Goal: Task Accomplishment & Management: Complete application form

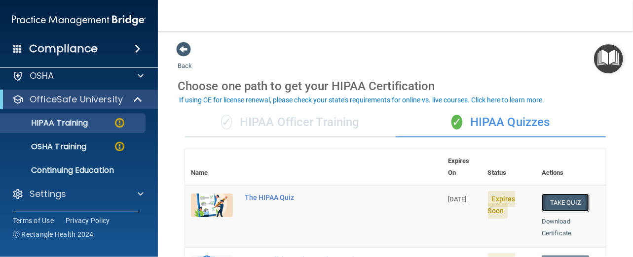
click at [574, 194] on button "Take Quiz" at bounding box center [564, 203] width 47 height 18
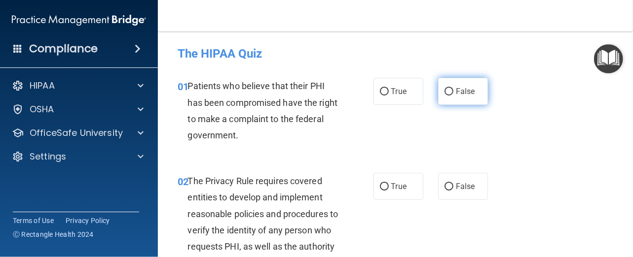
click at [446, 93] on input "False" at bounding box center [448, 91] width 9 height 7
radio input "true"
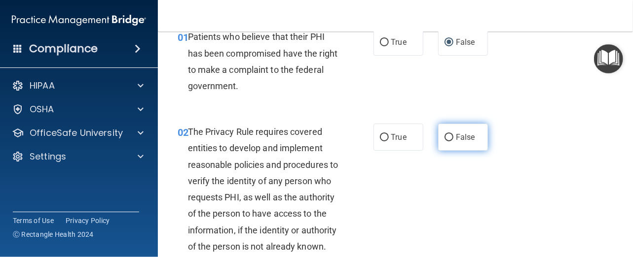
click at [444, 137] on input "False" at bounding box center [448, 137] width 9 height 7
radio input "true"
click at [444, 137] on input "False" at bounding box center [448, 137] width 9 height 7
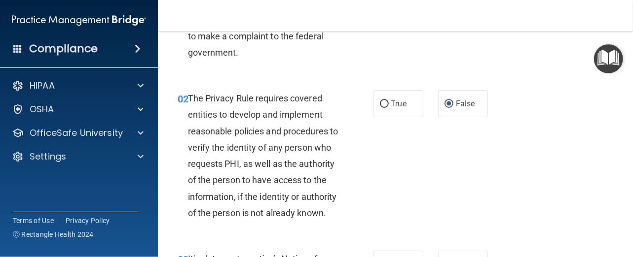
scroll to position [99, 0]
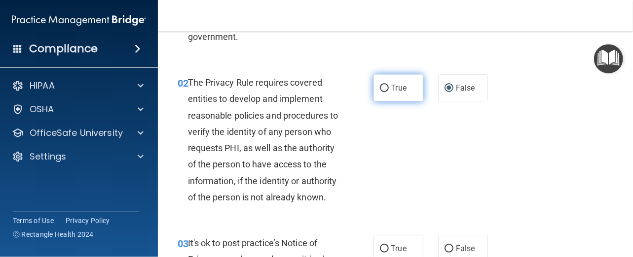
click at [380, 85] on input "True" at bounding box center [384, 88] width 9 height 7
radio input "true"
radio input "false"
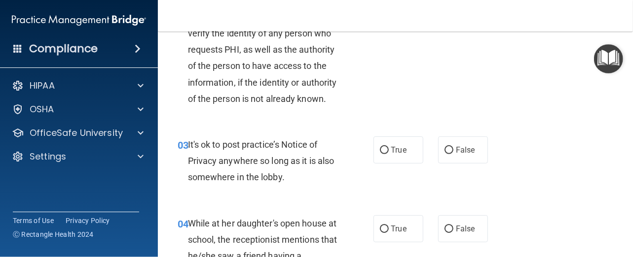
scroll to position [247, 0]
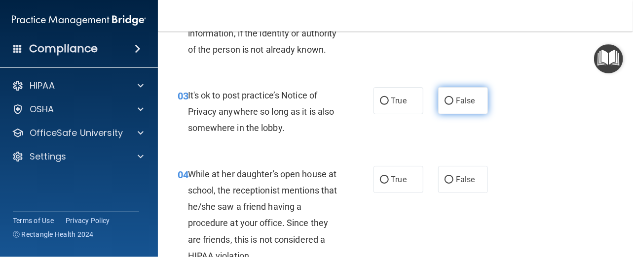
click at [447, 105] on input "False" at bounding box center [448, 101] width 9 height 7
radio input "true"
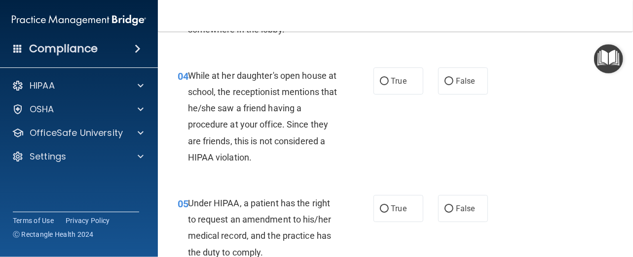
scroll to position [296, 0]
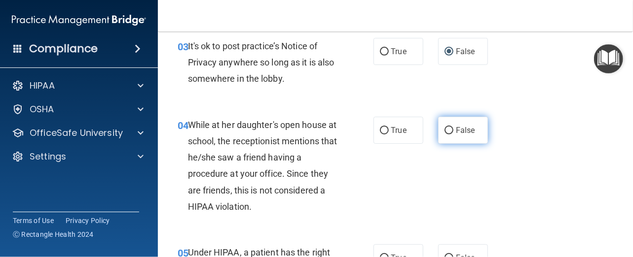
click at [444, 135] on input "False" at bounding box center [448, 130] width 9 height 7
radio input "true"
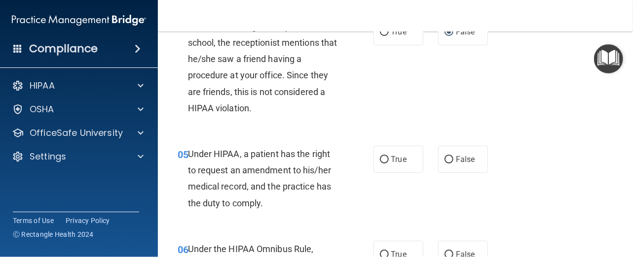
scroll to position [444, 0]
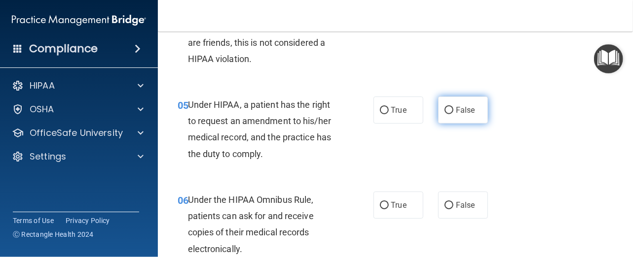
click at [444, 114] on input "False" at bounding box center [448, 110] width 9 height 7
radio input "true"
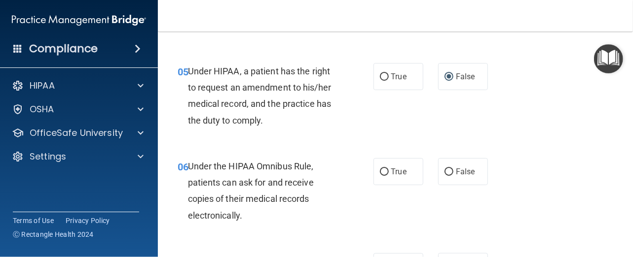
scroll to position [493, 0]
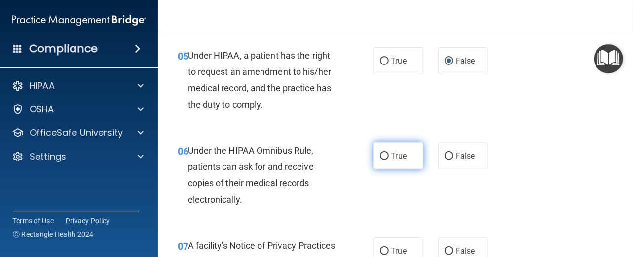
click at [382, 160] on input "True" at bounding box center [384, 156] width 9 height 7
radio input "true"
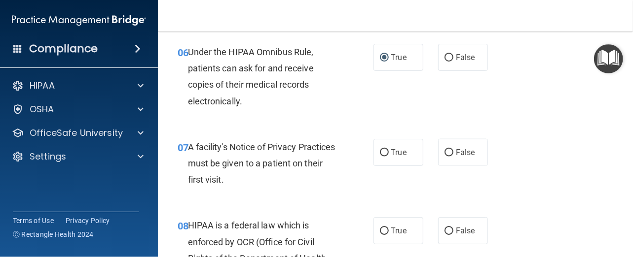
scroll to position [641, 0]
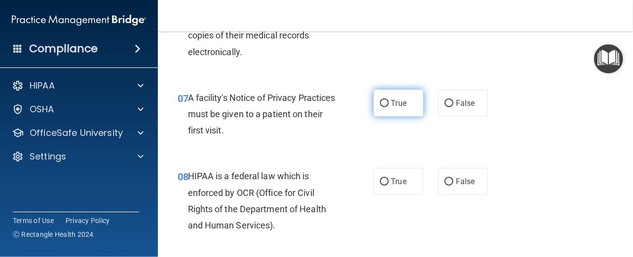
click at [380, 108] on input "True" at bounding box center [384, 103] width 9 height 7
radio input "true"
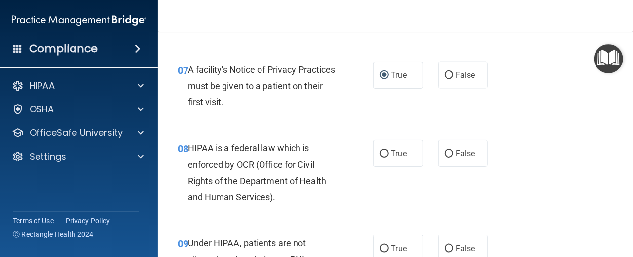
scroll to position [690, 0]
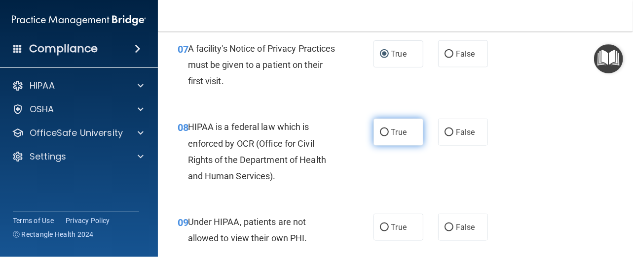
click at [380, 137] on input "True" at bounding box center [384, 132] width 9 height 7
radio input "true"
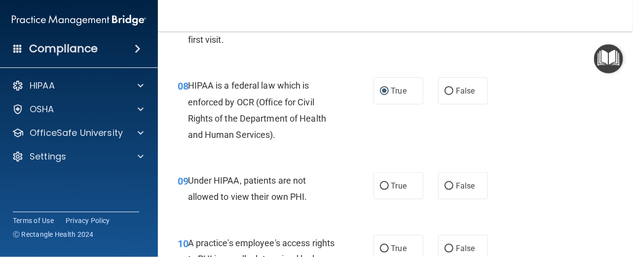
scroll to position [789, 0]
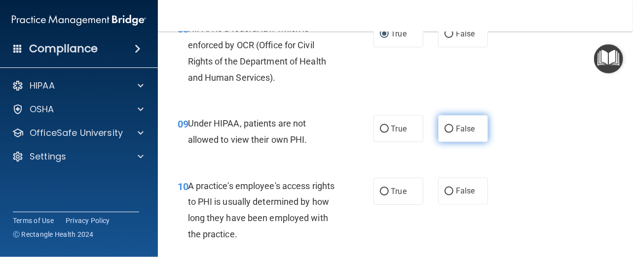
click at [444, 133] on input "False" at bounding box center [448, 129] width 9 height 7
radio input "true"
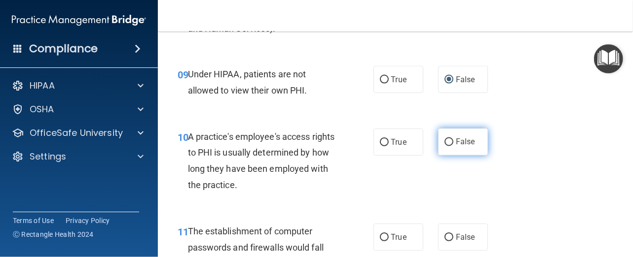
click at [444, 146] on input "False" at bounding box center [448, 142] width 9 height 7
radio input "true"
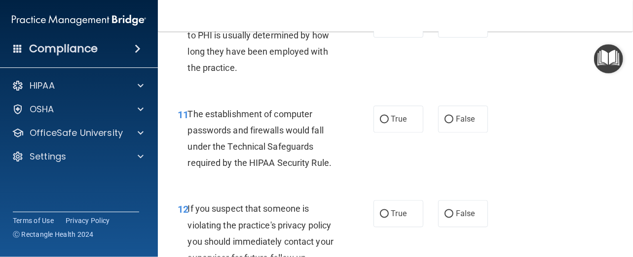
scroll to position [986, 0]
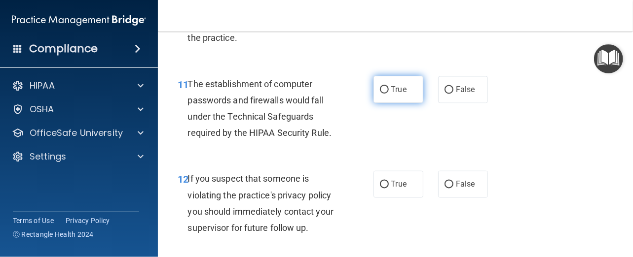
click at [381, 94] on input "True" at bounding box center [384, 89] width 9 height 7
radio input "true"
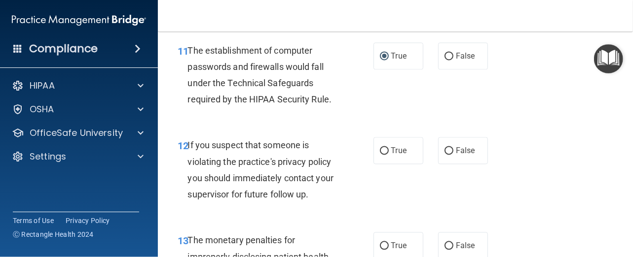
scroll to position [1036, 0]
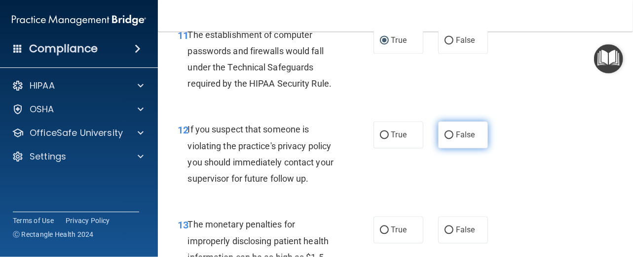
click at [448, 147] on label "False" at bounding box center [463, 134] width 50 height 27
click at [448, 139] on input "False" at bounding box center [448, 135] width 9 height 7
radio input "true"
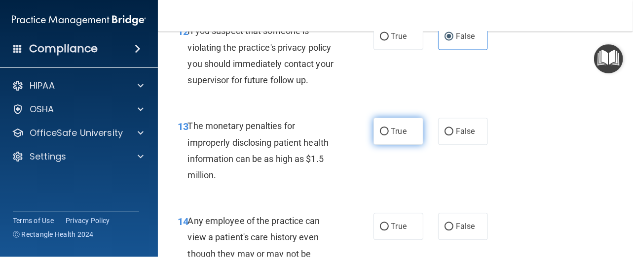
click at [383, 136] on input "True" at bounding box center [384, 131] width 9 height 7
radio input "true"
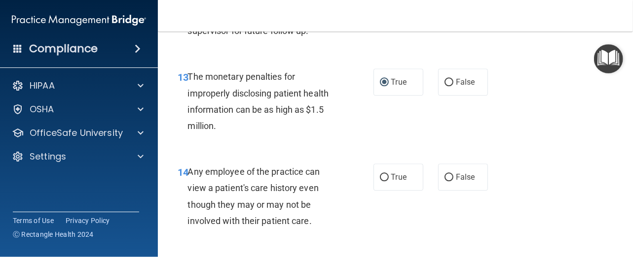
scroll to position [1233, 0]
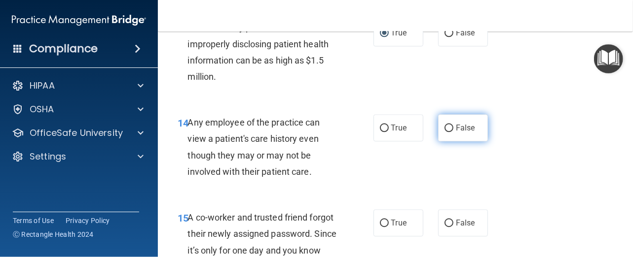
click at [446, 132] on input "False" at bounding box center [448, 128] width 9 height 7
radio input "true"
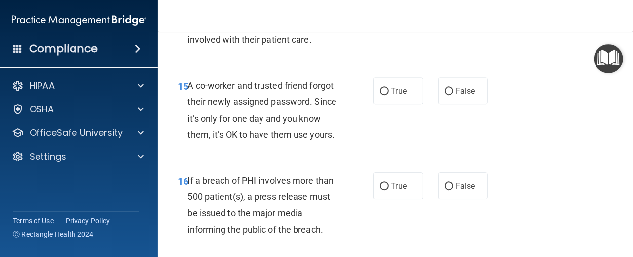
scroll to position [1381, 0]
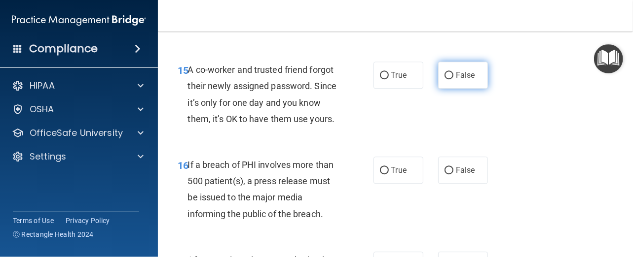
click at [444, 79] on input "False" at bounding box center [448, 75] width 9 height 7
radio input "true"
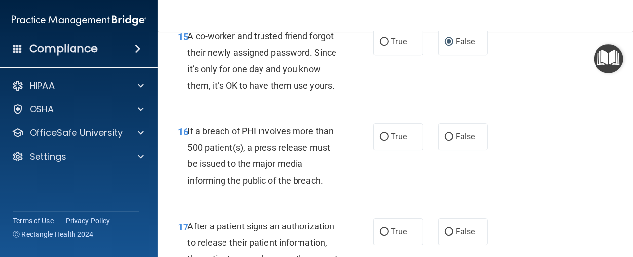
scroll to position [1430, 0]
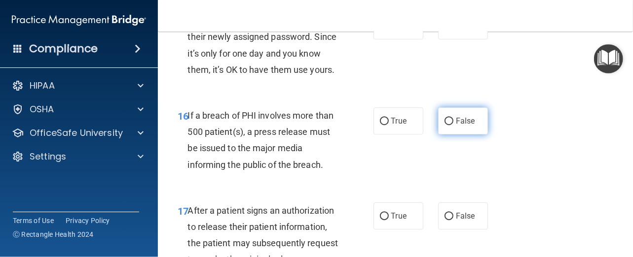
click at [445, 125] on input "False" at bounding box center [448, 121] width 9 height 7
radio input "true"
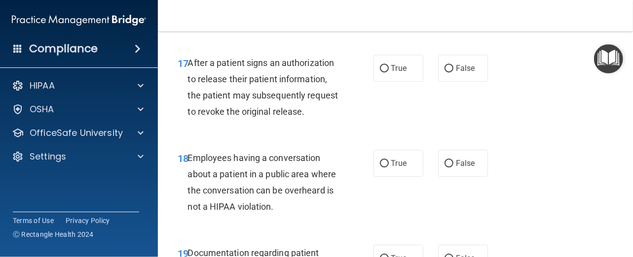
scroll to position [1529, 0]
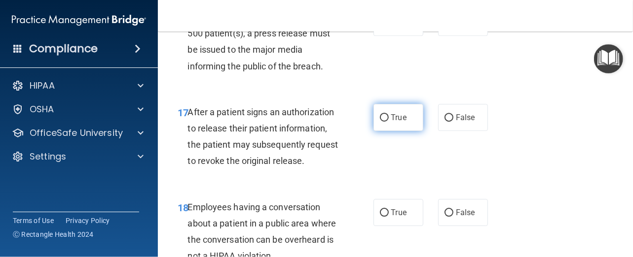
click at [384, 122] on input "True" at bounding box center [384, 117] width 9 height 7
radio input "true"
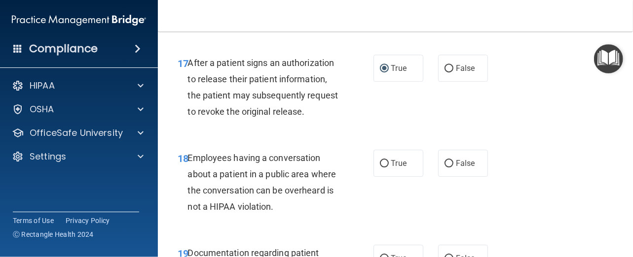
scroll to position [1627, 0]
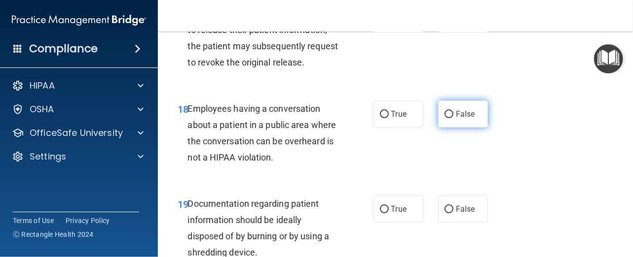
click at [444, 118] on input "False" at bounding box center [448, 114] width 9 height 7
radio input "true"
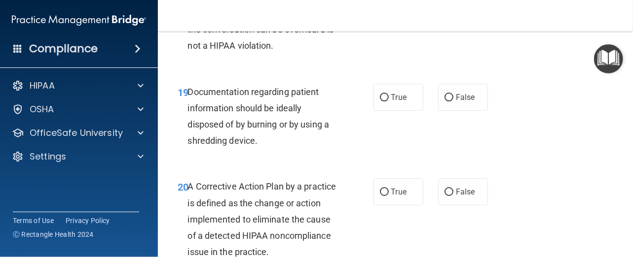
scroll to position [1775, 0]
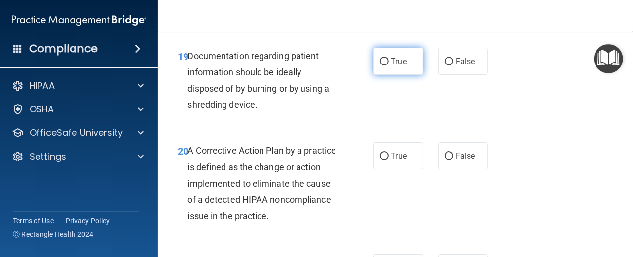
click at [380, 66] on input "True" at bounding box center [384, 61] width 9 height 7
radio input "true"
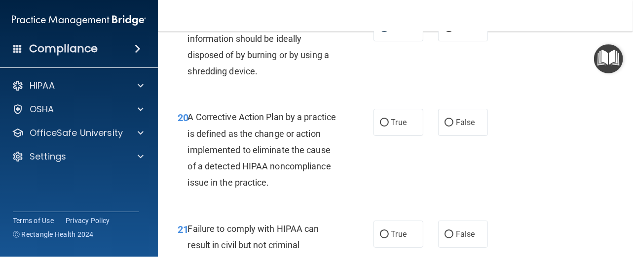
scroll to position [1825, 0]
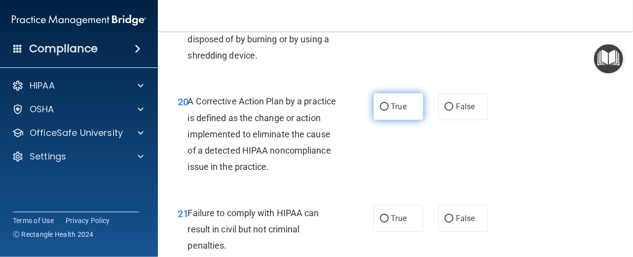
click at [382, 111] on input "True" at bounding box center [384, 107] width 9 height 7
radio input "true"
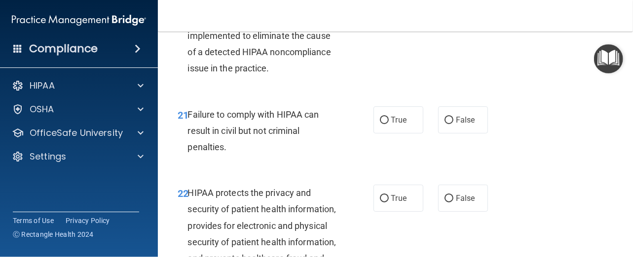
scroll to position [1973, 0]
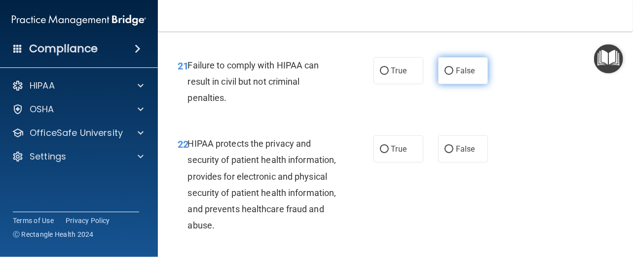
click at [444, 75] on input "False" at bounding box center [448, 71] width 9 height 7
radio input "true"
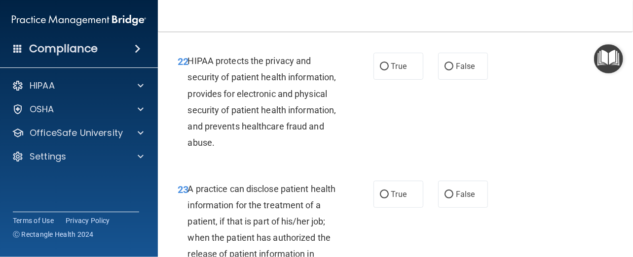
scroll to position [2071, 0]
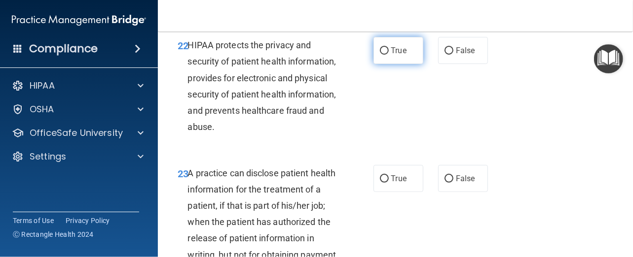
click at [380, 55] on input "True" at bounding box center [384, 50] width 9 height 7
radio input "true"
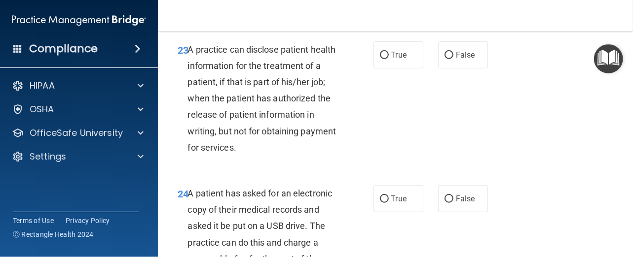
scroll to position [2199, 0]
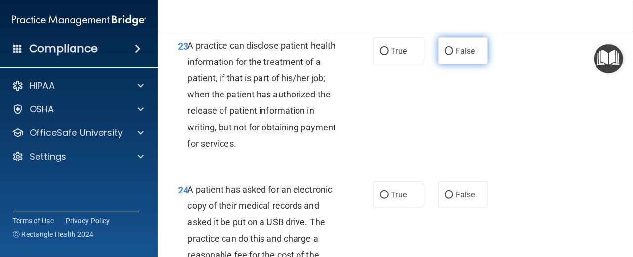
click at [446, 55] on input "False" at bounding box center [448, 51] width 9 height 7
radio input "true"
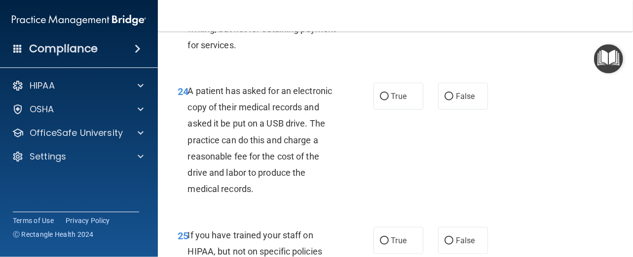
scroll to position [2347, 0]
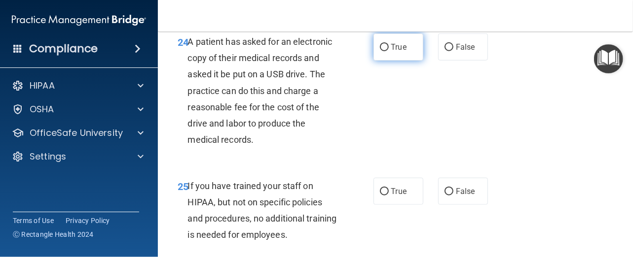
click at [381, 51] on input "True" at bounding box center [384, 47] width 9 height 7
radio input "true"
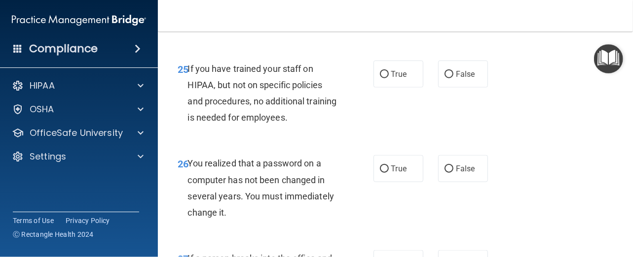
scroll to position [2495, 0]
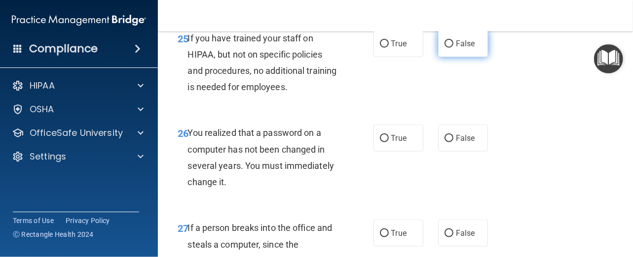
click at [446, 48] on input "False" at bounding box center [448, 43] width 9 height 7
radio input "true"
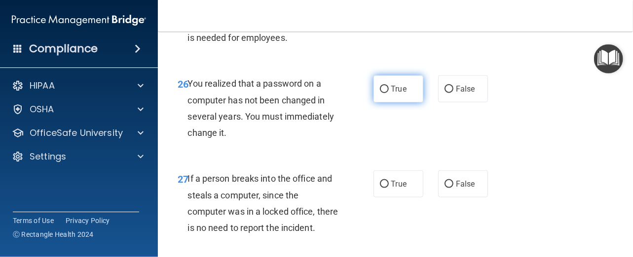
click at [380, 93] on input "True" at bounding box center [384, 89] width 9 height 7
radio input "true"
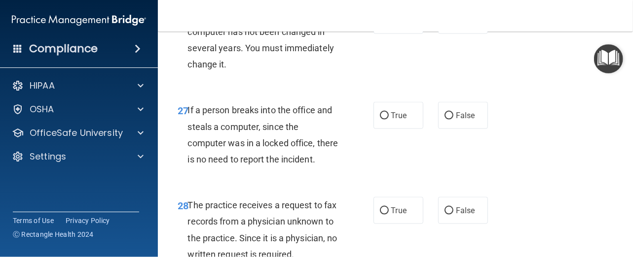
scroll to position [2643, 0]
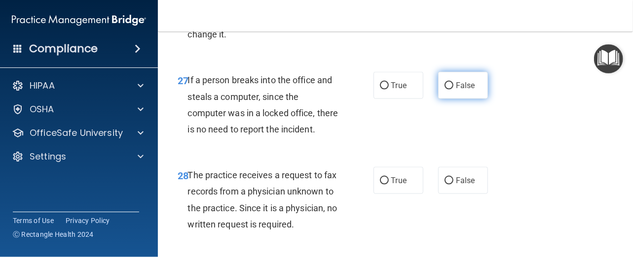
click at [444, 90] on input "False" at bounding box center [448, 85] width 9 height 7
radio input "true"
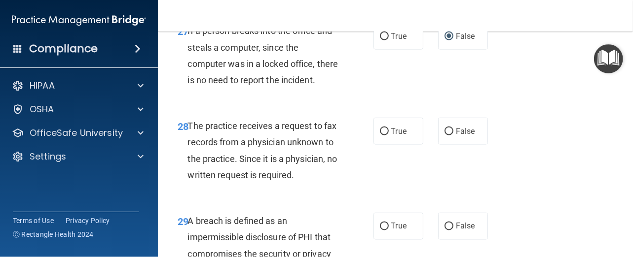
scroll to position [2741, 0]
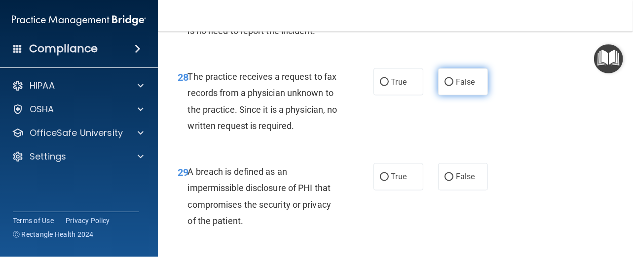
click at [445, 86] on input "False" at bounding box center [448, 82] width 9 height 7
radio input "true"
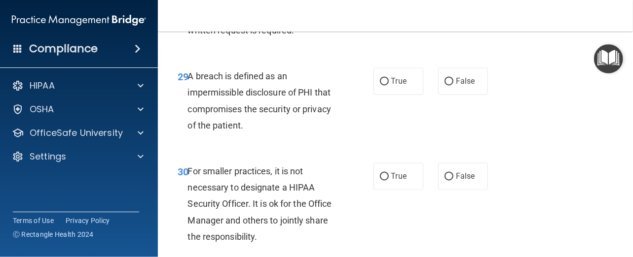
scroll to position [2889, 0]
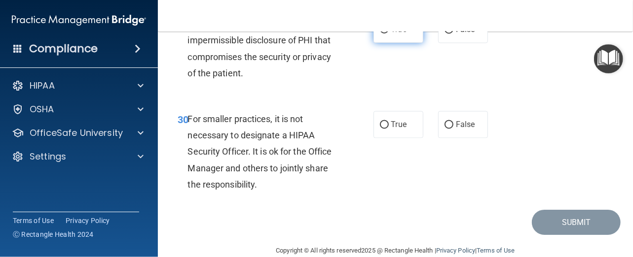
click at [380, 34] on input "True" at bounding box center [384, 29] width 9 height 7
radio input "true"
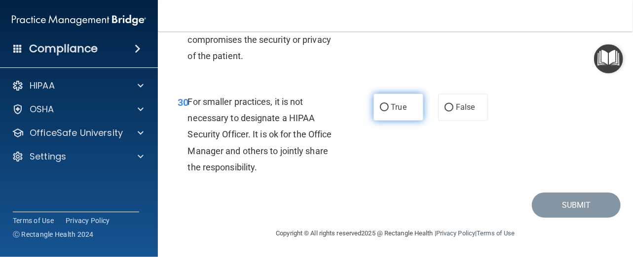
click at [380, 111] on input "True" at bounding box center [384, 107] width 9 height 7
radio input "true"
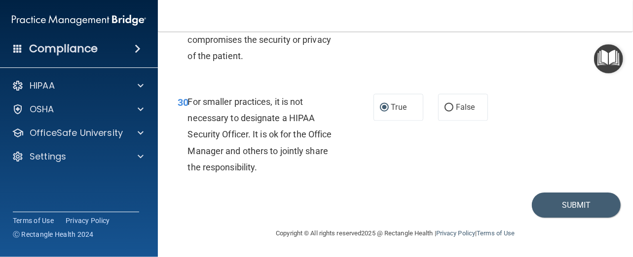
scroll to position [2988, 0]
click at [557, 197] on button "Submit" at bounding box center [576, 205] width 89 height 25
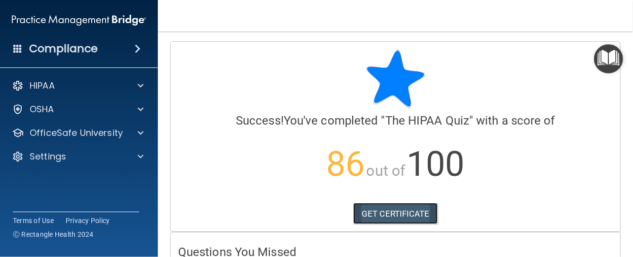
click at [394, 220] on link "GET CERTIFICATE" at bounding box center [395, 214] width 84 height 22
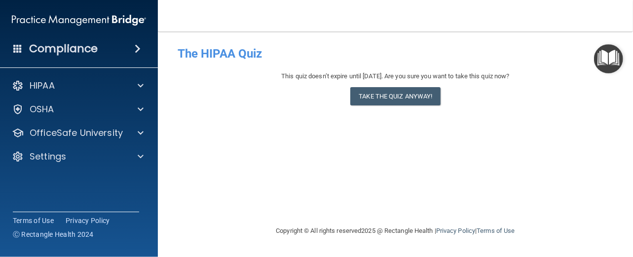
click at [609, 64] on img "Open Resource Center" at bounding box center [608, 58] width 29 height 29
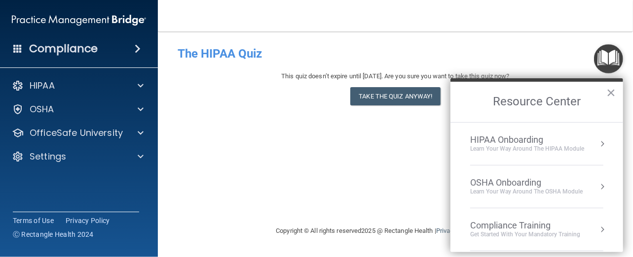
click at [554, 232] on div "Get Started with your mandatory training" at bounding box center [525, 235] width 110 height 8
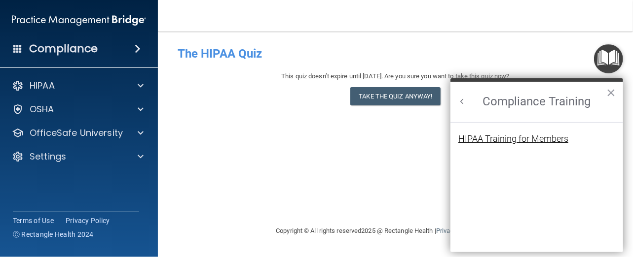
click at [541, 138] on div "HIPAA Training for Members" at bounding box center [513, 139] width 110 height 9
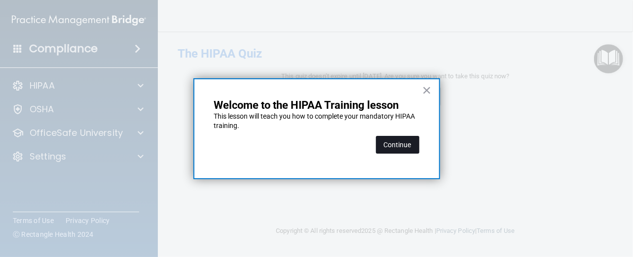
click at [392, 141] on button "Continue" at bounding box center [397, 145] width 43 height 18
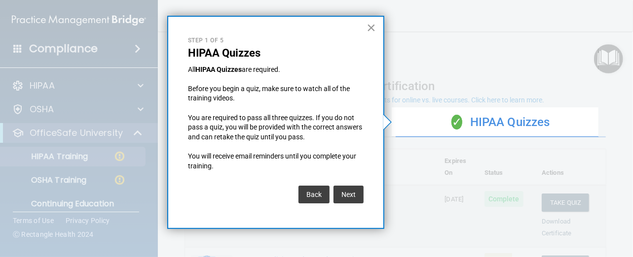
click at [370, 27] on button "×" at bounding box center [370, 28] width 9 height 16
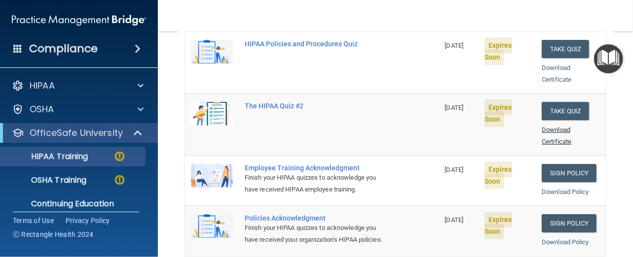
scroll to position [232, 0]
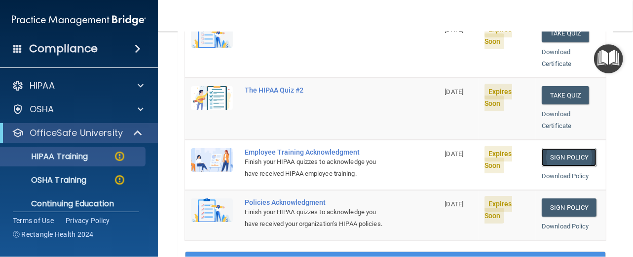
click at [564, 148] on link "Sign Policy" at bounding box center [568, 157] width 55 height 18
click at [562, 199] on link "Sign Policy" at bounding box center [568, 208] width 55 height 18
click at [564, 148] on link "Sign Policy" at bounding box center [568, 157] width 55 height 18
click at [550, 199] on link "Sign Policy" at bounding box center [568, 208] width 55 height 18
click at [548, 86] on button "Take Quiz" at bounding box center [564, 95] width 47 height 18
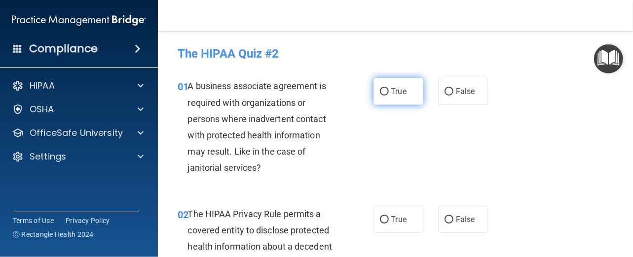
click at [382, 92] on input "True" at bounding box center [384, 91] width 9 height 7
radio input "true"
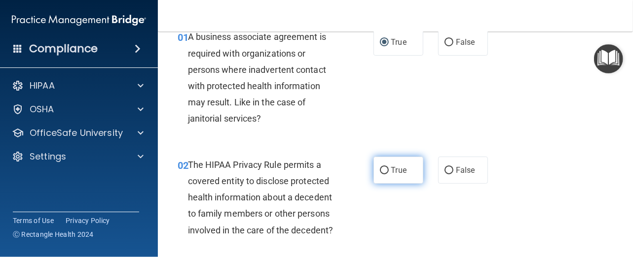
click at [380, 172] on input "True" at bounding box center [384, 170] width 9 height 7
radio input "true"
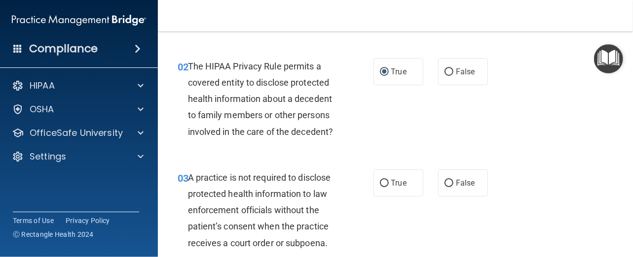
scroll to position [197, 0]
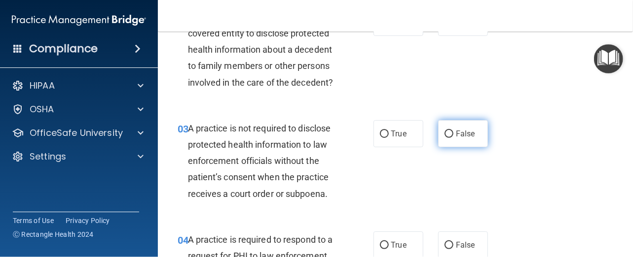
click at [447, 131] on input "False" at bounding box center [448, 134] width 9 height 7
radio input "true"
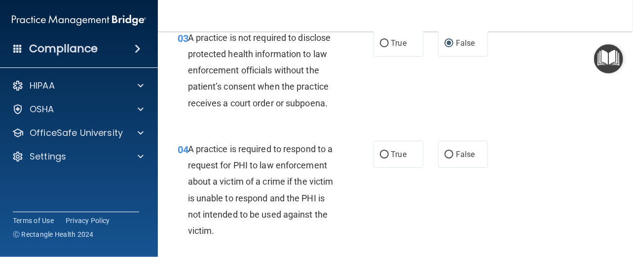
scroll to position [296, 0]
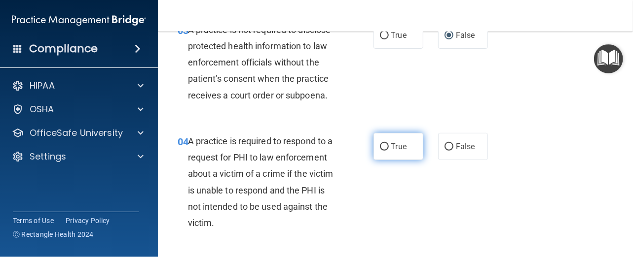
click at [380, 145] on input "True" at bounding box center [384, 147] width 9 height 7
radio input "true"
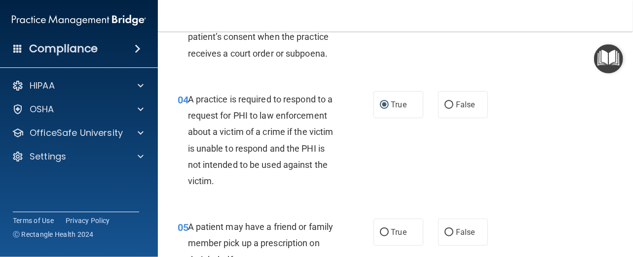
scroll to position [395, 0]
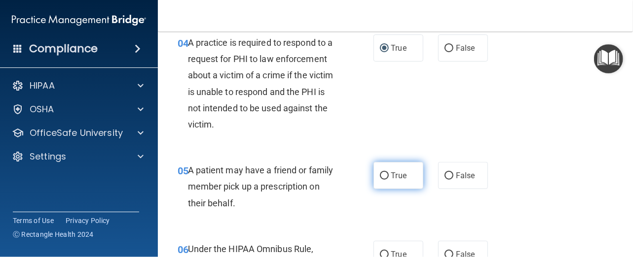
click at [383, 173] on input "True" at bounding box center [384, 176] width 9 height 7
radio input "true"
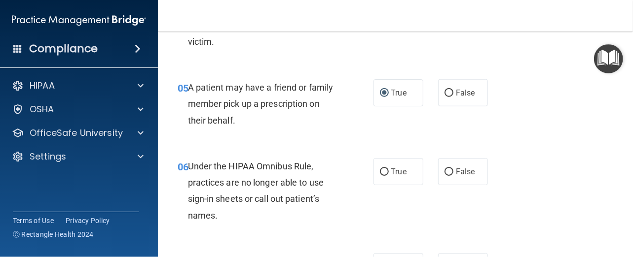
scroll to position [493, 0]
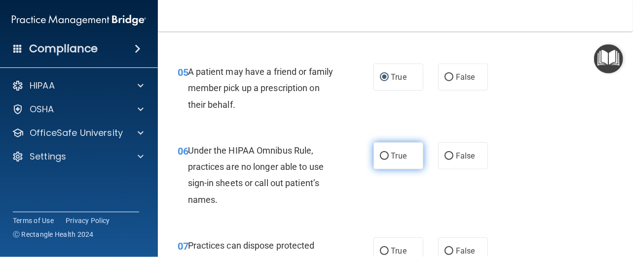
click at [384, 153] on input "True" at bounding box center [384, 156] width 9 height 7
radio input "true"
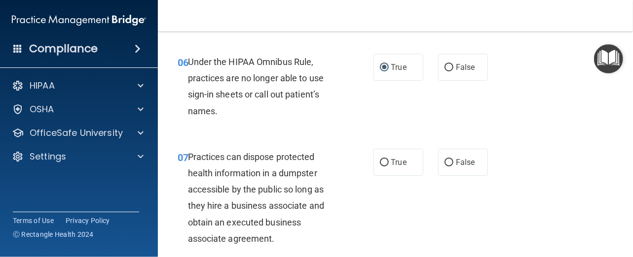
scroll to position [592, 0]
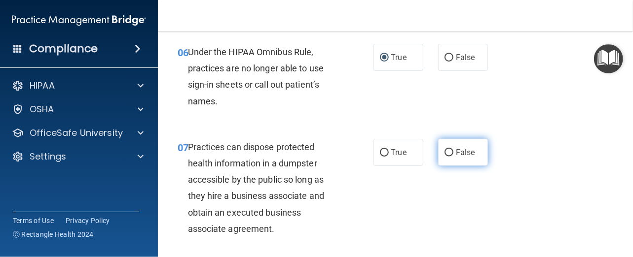
click at [444, 149] on input "False" at bounding box center [448, 152] width 9 height 7
radio input "true"
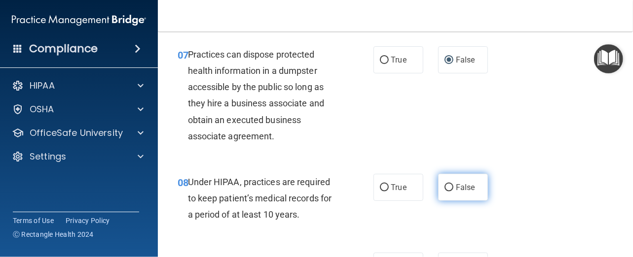
scroll to position [690, 0]
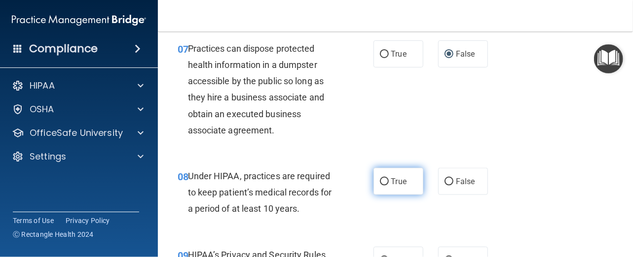
click at [382, 179] on input "True" at bounding box center [384, 182] width 9 height 7
radio input "true"
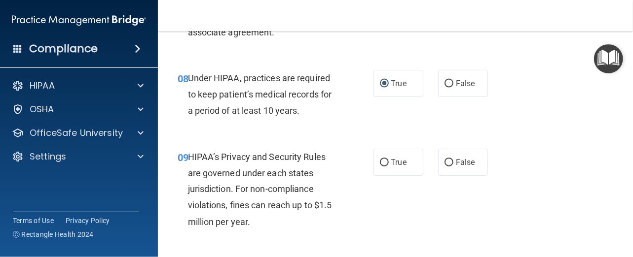
scroll to position [789, 0]
click at [446, 161] on input "False" at bounding box center [448, 162] width 9 height 7
radio input "true"
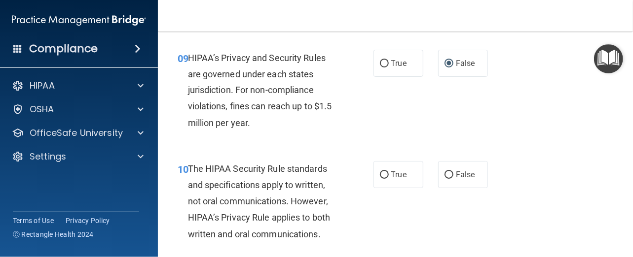
scroll to position [937, 0]
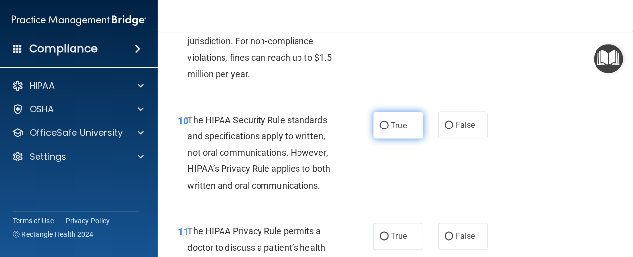
click at [381, 124] on input "True" at bounding box center [384, 125] width 9 height 7
radio input "true"
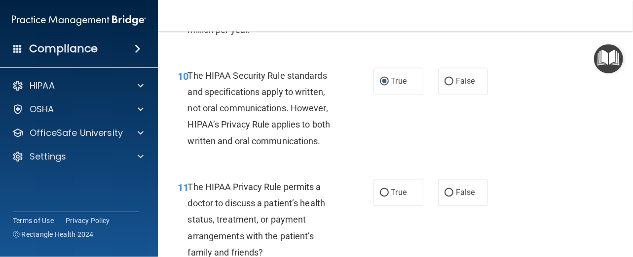
scroll to position [1036, 0]
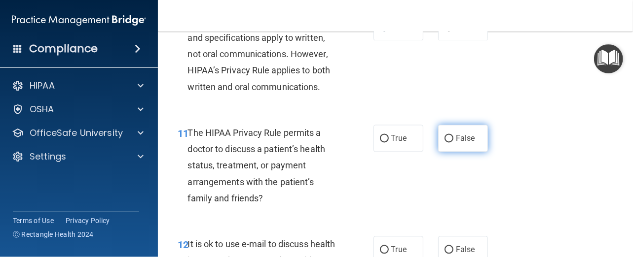
click at [445, 136] on input "False" at bounding box center [448, 138] width 9 height 7
radio input "true"
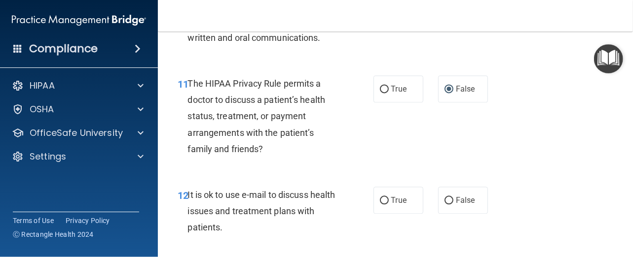
scroll to position [1085, 0]
click at [444, 199] on input "False" at bounding box center [448, 200] width 9 height 7
radio input "true"
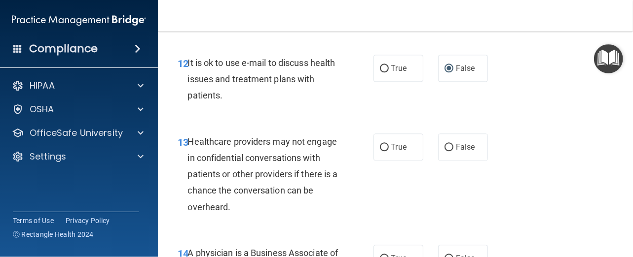
scroll to position [1233, 0]
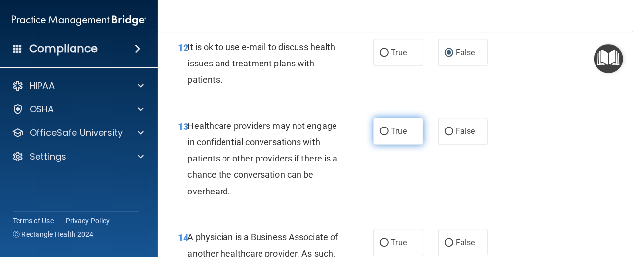
click at [380, 128] on input "True" at bounding box center [384, 131] width 9 height 7
radio input "true"
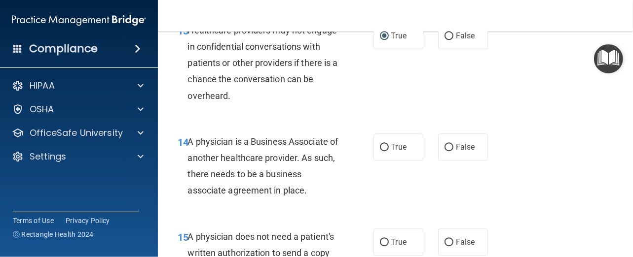
scroll to position [1331, 0]
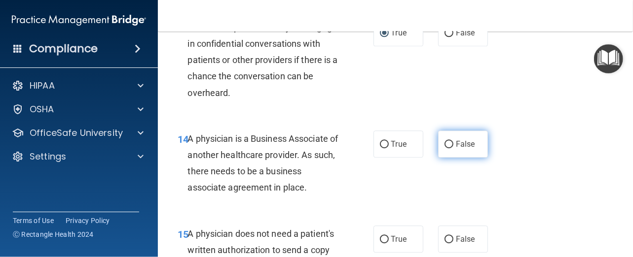
click at [445, 144] on input "False" at bounding box center [448, 144] width 9 height 7
radio input "true"
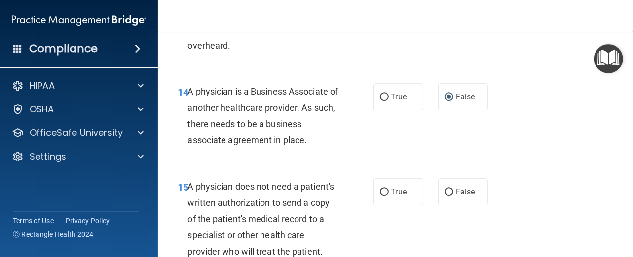
scroll to position [1430, 0]
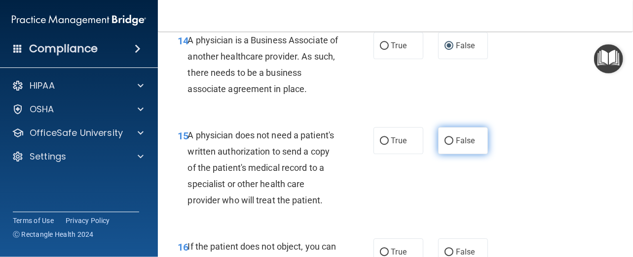
click at [446, 142] on input "False" at bounding box center [448, 141] width 9 height 7
radio input "true"
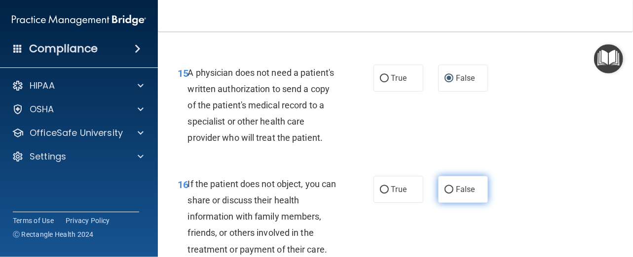
scroll to position [1529, 0]
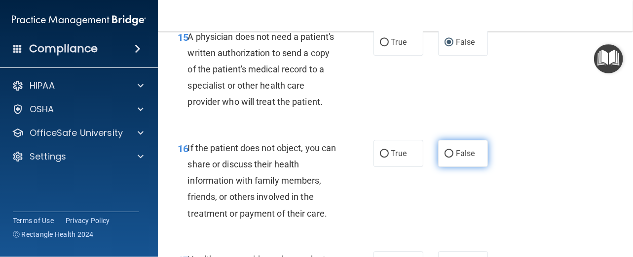
click at [444, 158] on input "False" at bounding box center [448, 153] width 9 height 7
radio input "true"
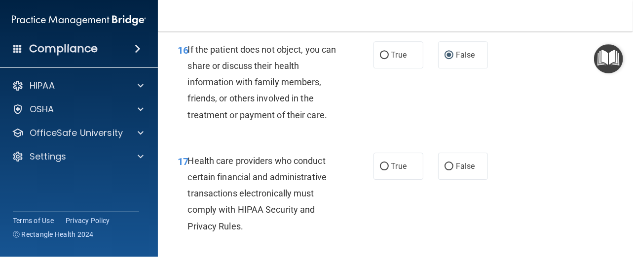
scroll to position [1677, 0]
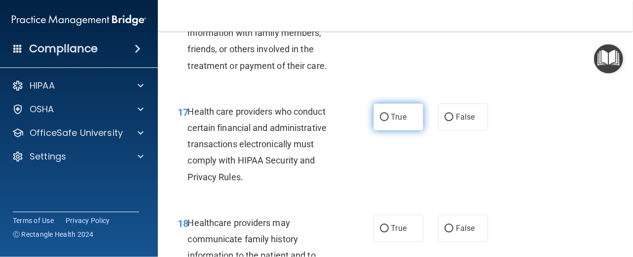
click at [382, 121] on input "True" at bounding box center [384, 117] width 9 height 7
radio input "true"
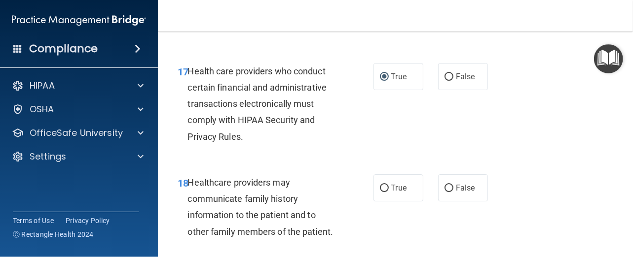
scroll to position [1775, 0]
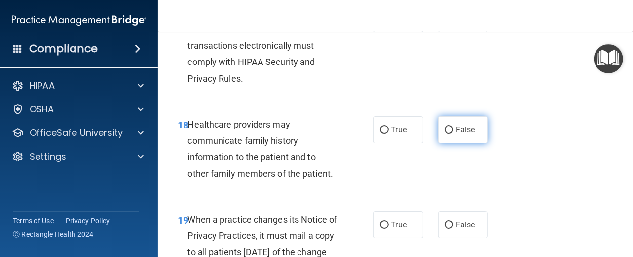
click at [444, 134] on input "False" at bounding box center [448, 130] width 9 height 7
radio input "true"
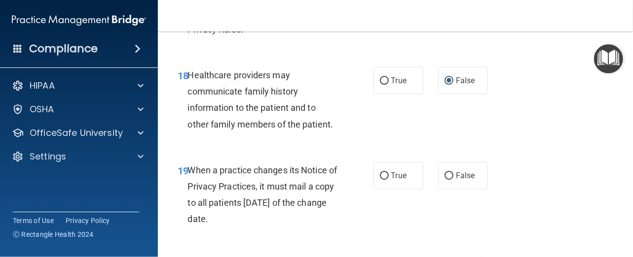
scroll to position [1874, 0]
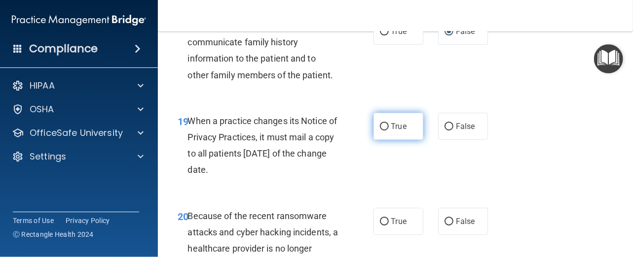
click at [383, 131] on input "True" at bounding box center [384, 126] width 9 height 7
radio input "true"
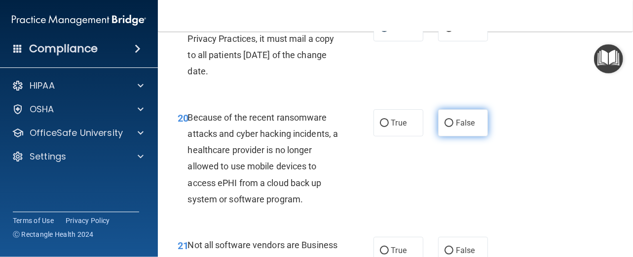
click at [445, 127] on input "False" at bounding box center [448, 123] width 9 height 7
radio input "true"
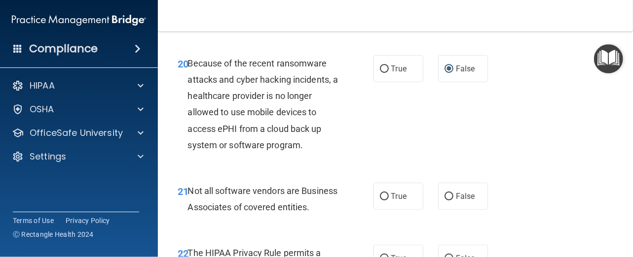
scroll to position [2071, 0]
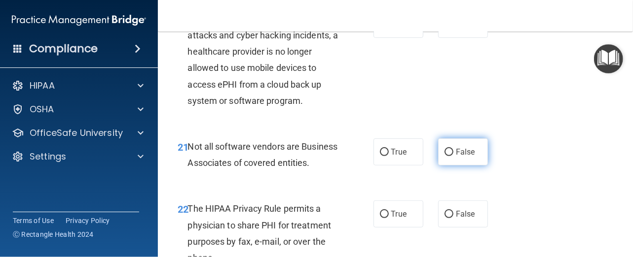
drag, startPoint x: 445, startPoint y: 165, endPoint x: 450, endPoint y: 169, distance: 6.0
click at [444, 156] on input "False" at bounding box center [448, 152] width 9 height 7
radio input "true"
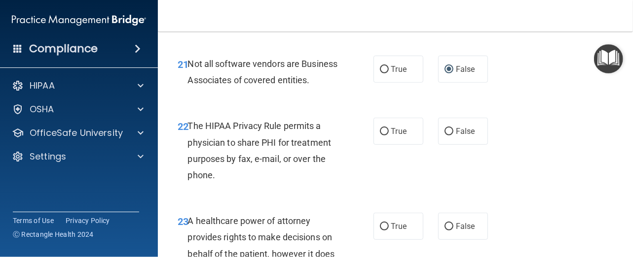
scroll to position [2170, 0]
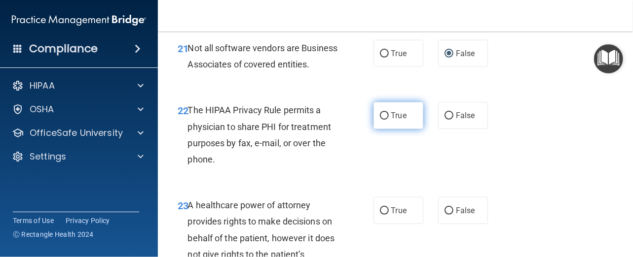
click at [380, 120] on input "True" at bounding box center [384, 115] width 9 height 7
radio input "true"
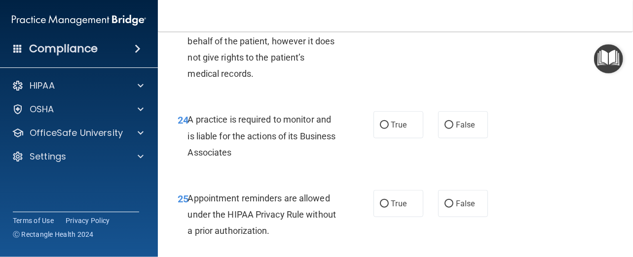
scroll to position [2318, 0]
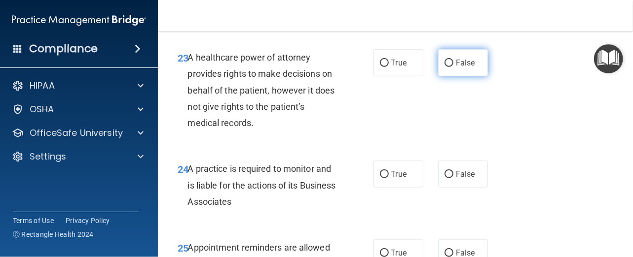
click at [445, 67] on input "False" at bounding box center [448, 63] width 9 height 7
radio input "true"
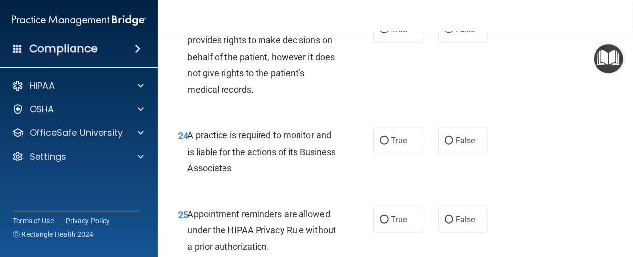
scroll to position [2367, 0]
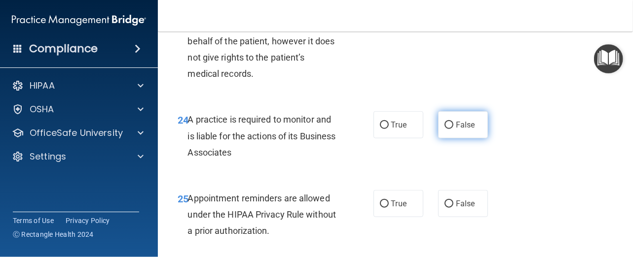
click at [444, 129] on input "False" at bounding box center [448, 125] width 9 height 7
radio input "true"
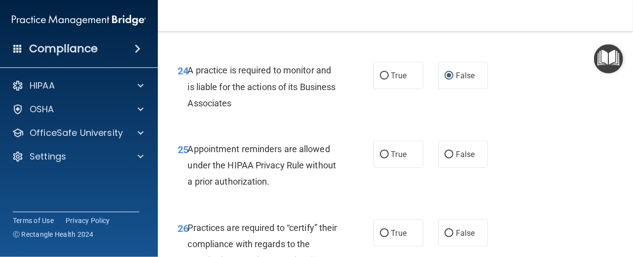
scroll to position [2466, 0]
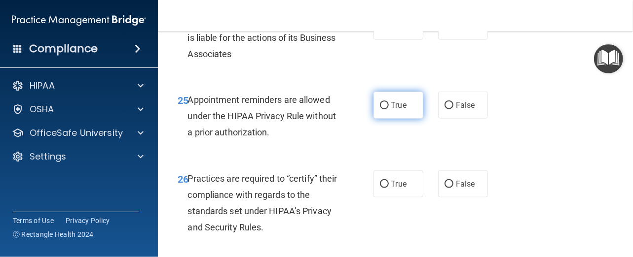
click at [383, 109] on input "True" at bounding box center [384, 105] width 9 height 7
radio input "true"
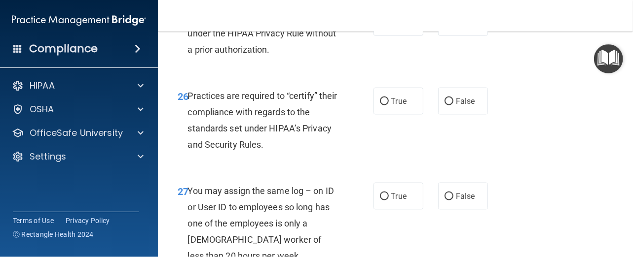
scroll to position [2564, 0]
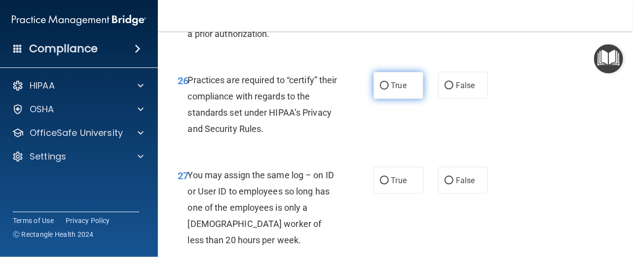
click at [383, 90] on input "True" at bounding box center [384, 85] width 9 height 7
radio input "true"
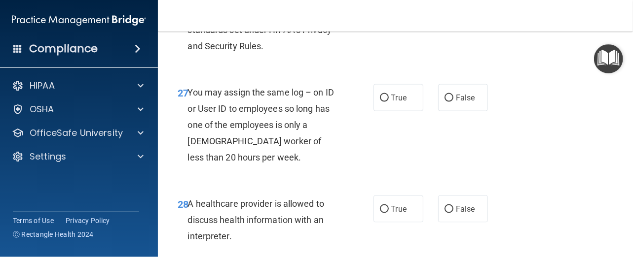
scroll to position [2663, 0]
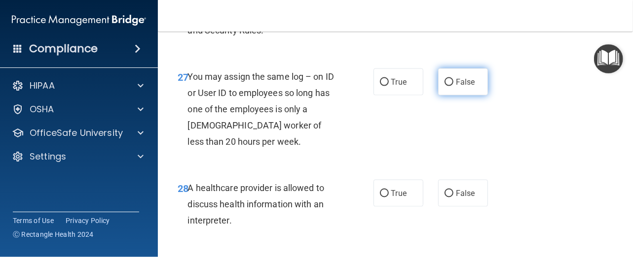
click at [446, 86] on input "False" at bounding box center [448, 82] width 9 height 7
radio input "true"
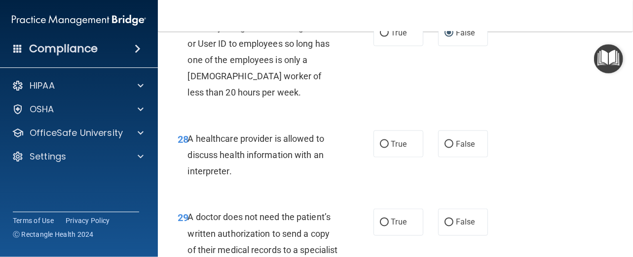
scroll to position [2762, 0]
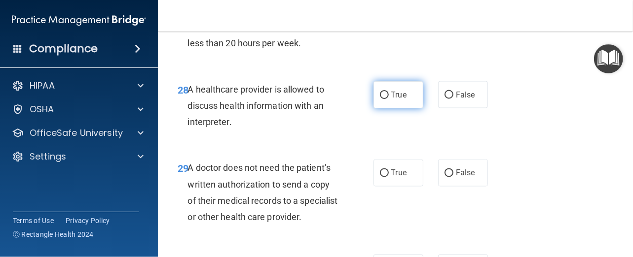
click at [380, 99] on input "True" at bounding box center [384, 95] width 9 height 7
radio input "true"
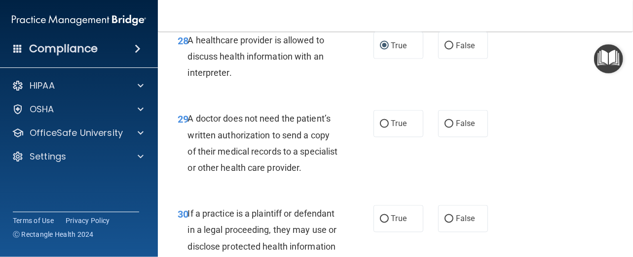
scroll to position [2860, 0]
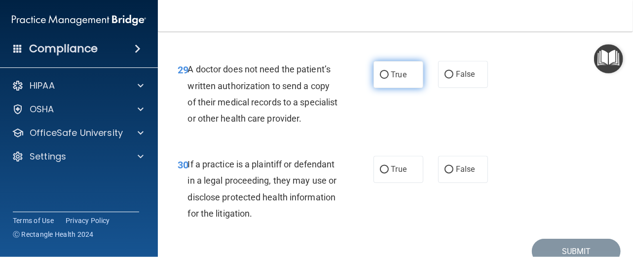
click at [380, 79] on input "True" at bounding box center [384, 75] width 9 height 7
radio input "true"
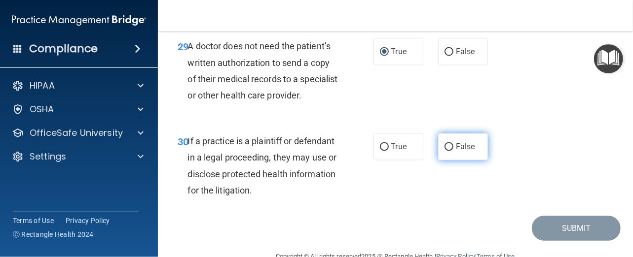
scroll to position [2906, 0]
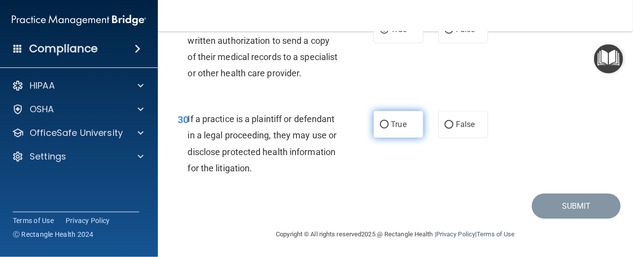
click at [381, 129] on input "True" at bounding box center [384, 124] width 9 height 7
radio input "true"
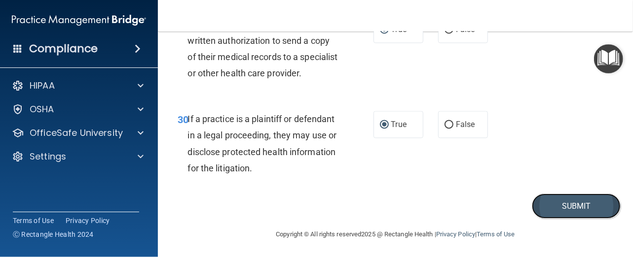
click at [583, 219] on button "Submit" at bounding box center [576, 206] width 89 height 25
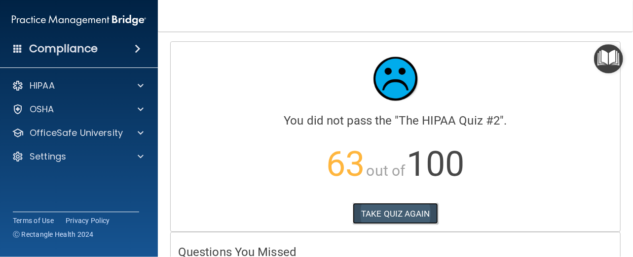
click at [380, 217] on button "TAKE QUIZ AGAIN" at bounding box center [395, 214] width 85 height 22
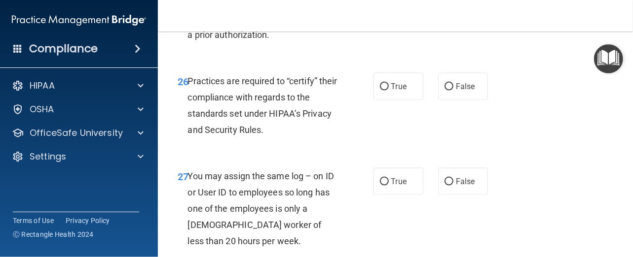
scroll to position [2560, 0]
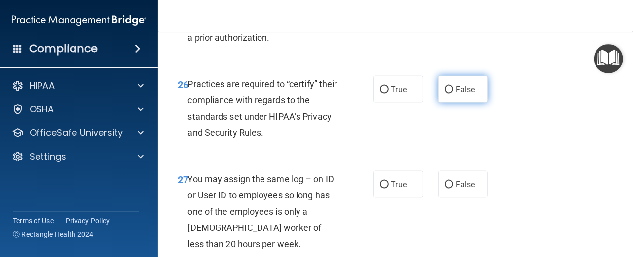
click at [444, 94] on input "False" at bounding box center [448, 89] width 9 height 7
radio input "true"
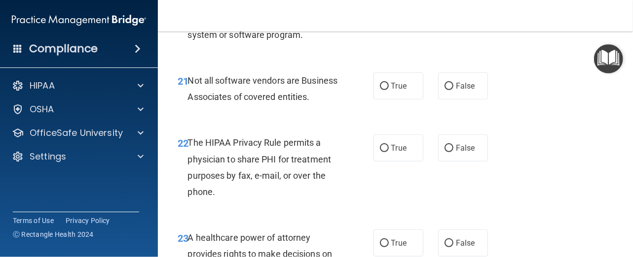
scroll to position [2117, 0]
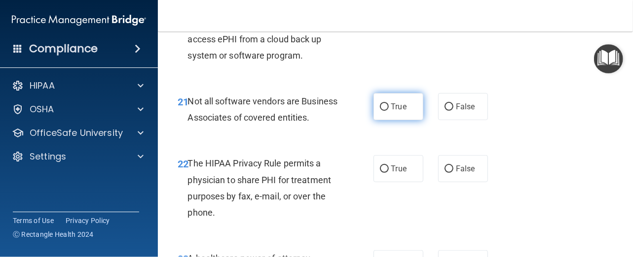
click at [381, 111] on input "True" at bounding box center [384, 107] width 9 height 7
radio input "true"
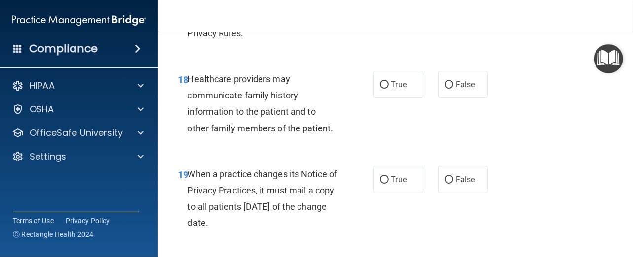
scroll to position [1870, 0]
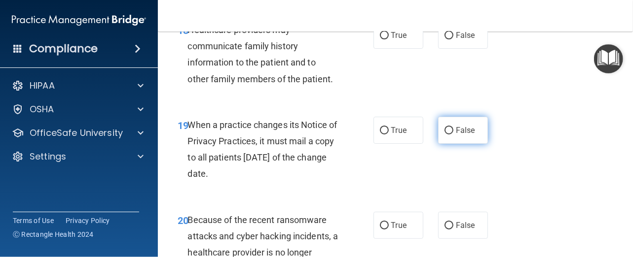
click at [448, 135] on input "False" at bounding box center [448, 130] width 9 height 7
radio input "true"
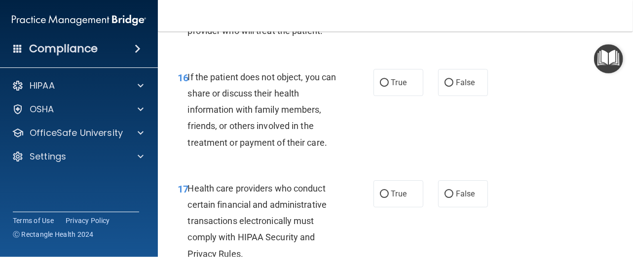
scroll to position [1574, 0]
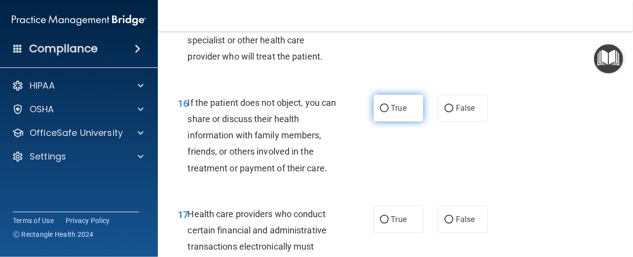
click at [380, 112] on input "True" at bounding box center [384, 108] width 9 height 7
radio input "true"
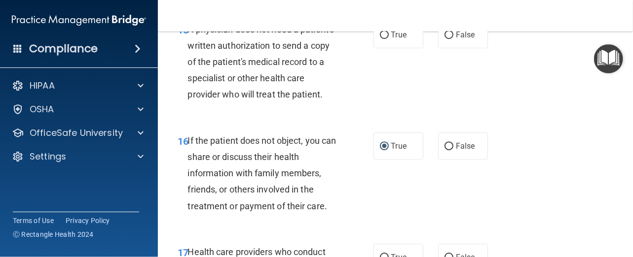
scroll to position [1475, 0]
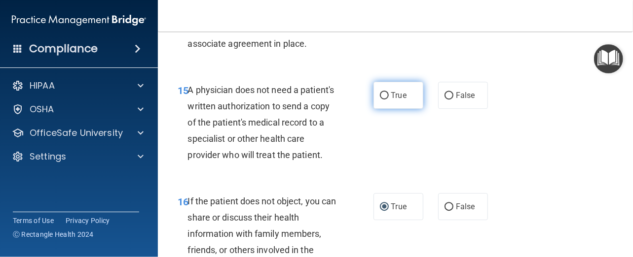
click at [381, 93] on input "True" at bounding box center [384, 95] width 9 height 7
radio input "true"
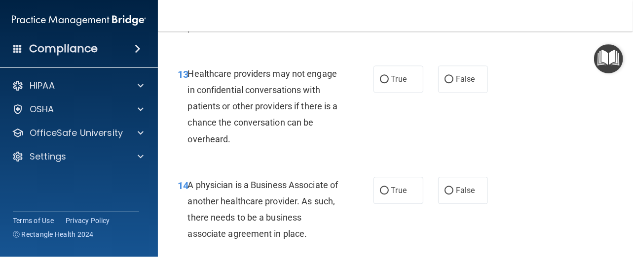
scroll to position [1180, 0]
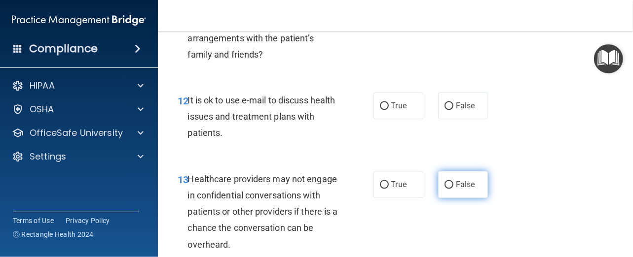
click at [446, 181] on input "False" at bounding box center [448, 184] width 9 height 7
radio input "true"
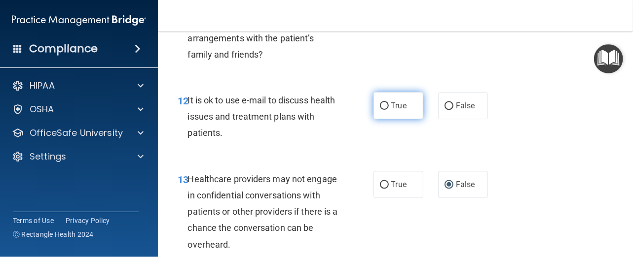
click at [381, 105] on input "True" at bounding box center [384, 106] width 9 height 7
radio input "true"
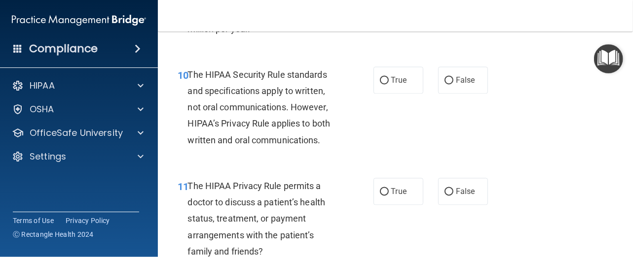
scroll to position [1032, 0]
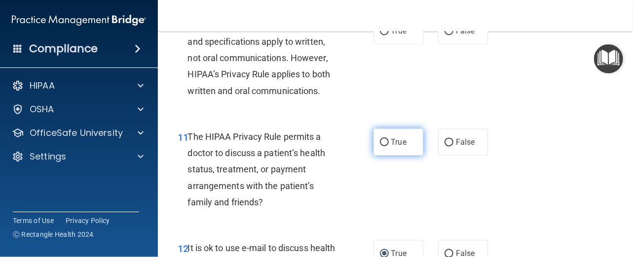
click at [382, 139] on input "True" at bounding box center [384, 142] width 9 height 7
radio input "true"
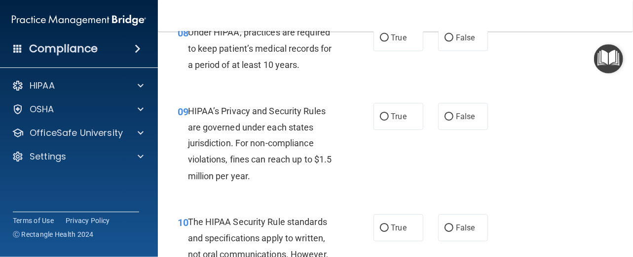
scroll to position [686, 0]
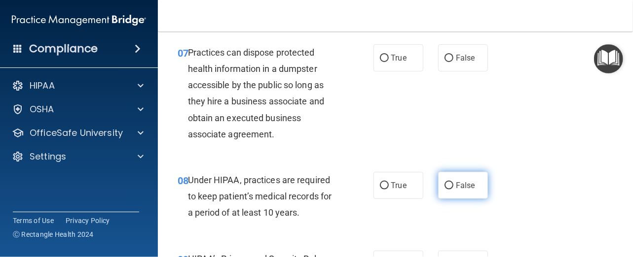
click at [447, 185] on input "False" at bounding box center [448, 185] width 9 height 7
radio input "true"
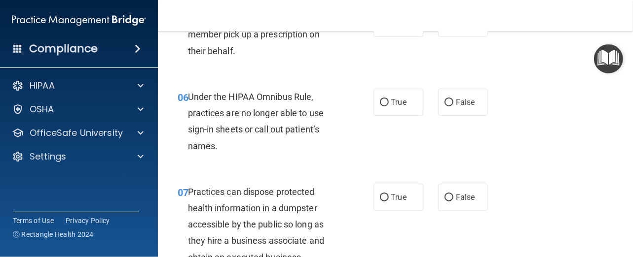
scroll to position [489, 0]
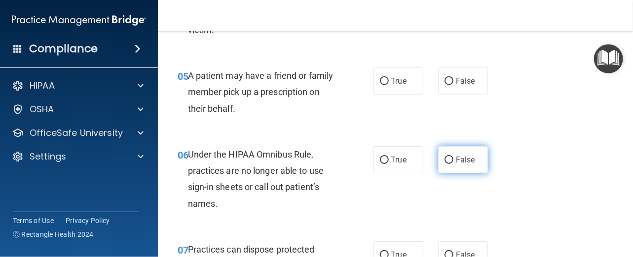
click at [444, 159] on input "False" at bounding box center [448, 160] width 9 height 7
radio input "true"
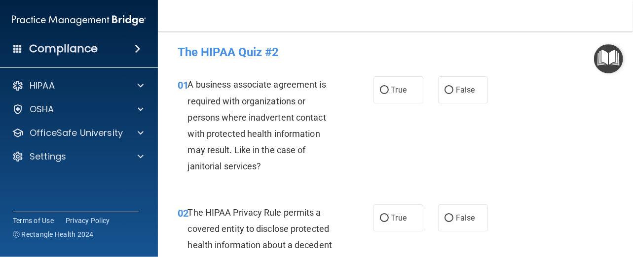
scroll to position [0, 0]
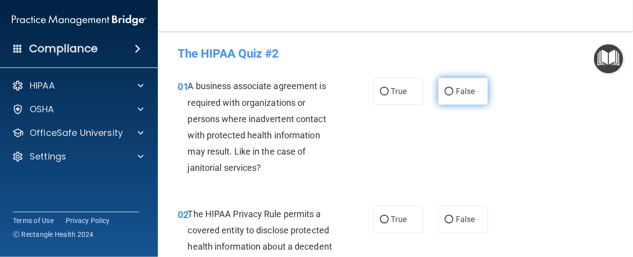
click at [444, 89] on input "False" at bounding box center [448, 91] width 9 height 7
radio input "true"
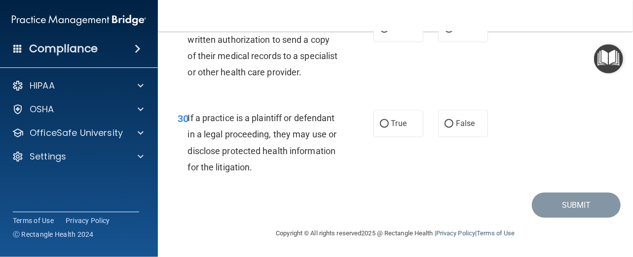
scroll to position [2955, 0]
click at [383, 124] on input "True" at bounding box center [384, 123] width 9 height 7
radio input "true"
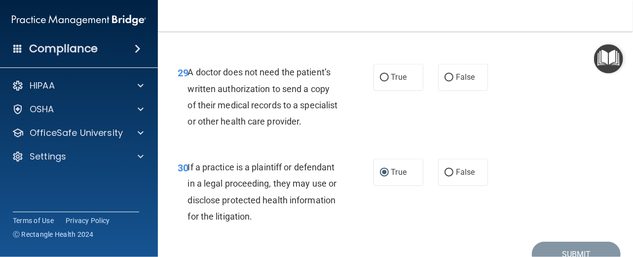
scroll to position [2856, 0]
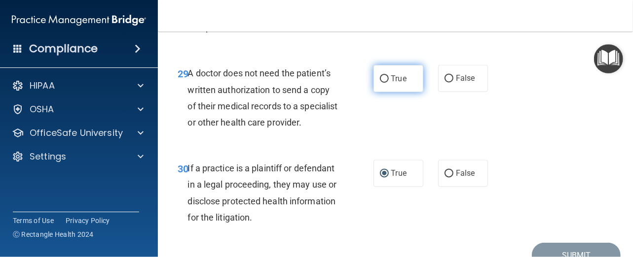
click at [382, 83] on input "True" at bounding box center [384, 78] width 9 height 7
radio input "true"
click at [379, 31] on nav "Toggle navigation Lillemor Charvet lillemor_malin@hotmail.com Manage My Enterpr…" at bounding box center [395, 16] width 475 height 32
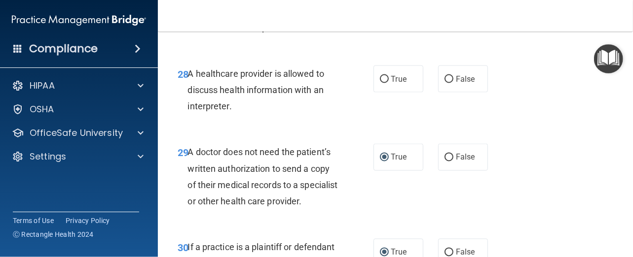
scroll to position [2708, 0]
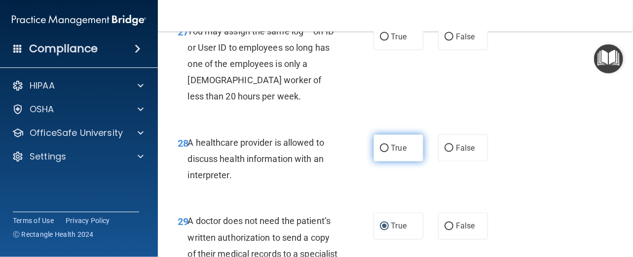
click at [380, 152] on input "True" at bounding box center [384, 148] width 9 height 7
radio input "true"
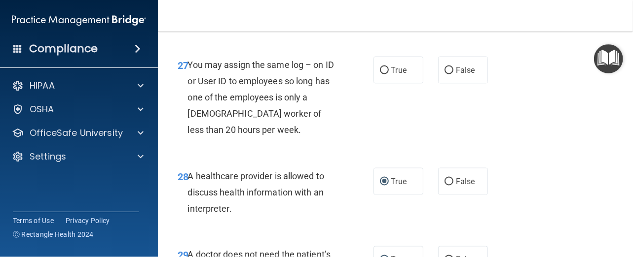
scroll to position [2659, 0]
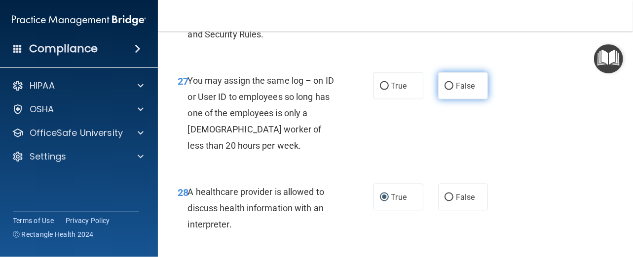
click at [444, 90] on input "False" at bounding box center [448, 86] width 9 height 7
radio input "true"
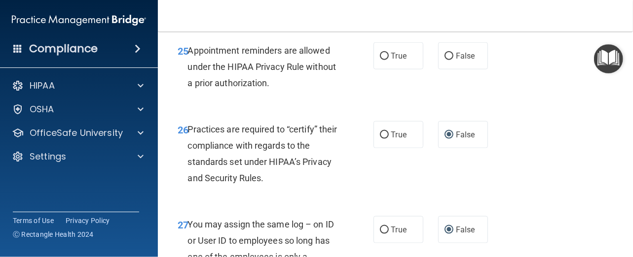
scroll to position [2462, 0]
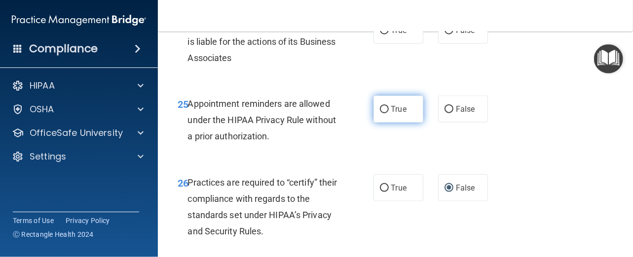
click at [382, 113] on input "True" at bounding box center [384, 109] width 9 height 7
radio input "true"
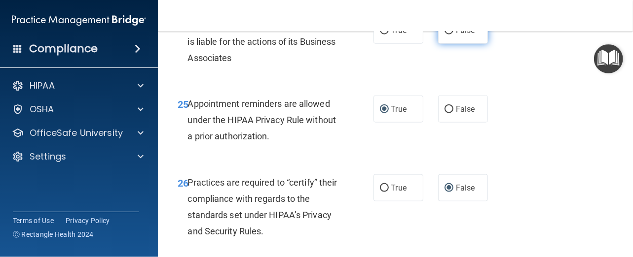
click at [446, 35] on input "False" at bounding box center [448, 30] width 9 height 7
radio input "true"
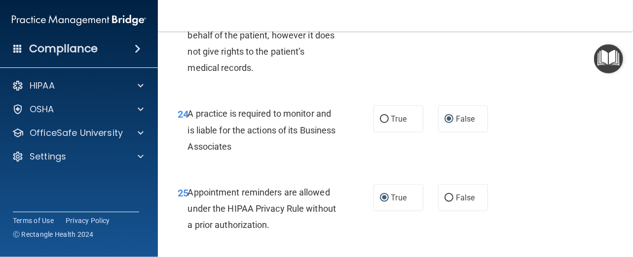
scroll to position [2363, 0]
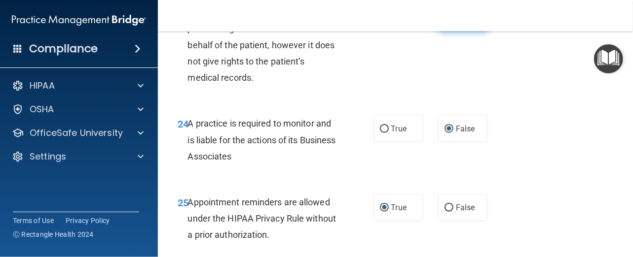
click at [447, 22] on input "False" at bounding box center [448, 17] width 9 height 7
radio input "true"
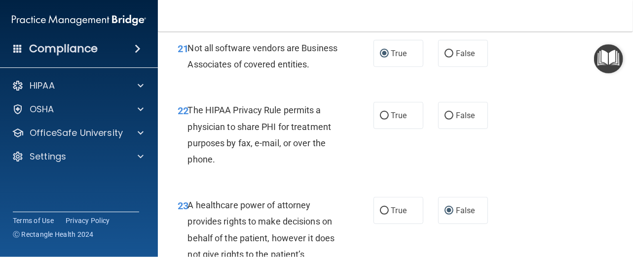
scroll to position [2166, 0]
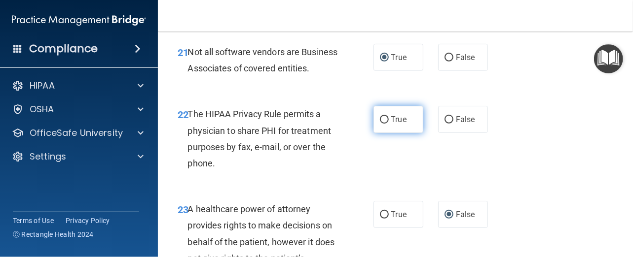
click at [382, 124] on input "True" at bounding box center [384, 119] width 9 height 7
radio input "true"
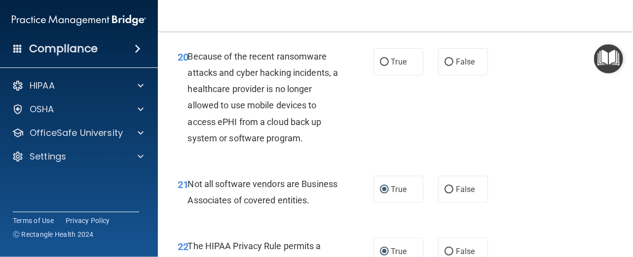
scroll to position [2018, 0]
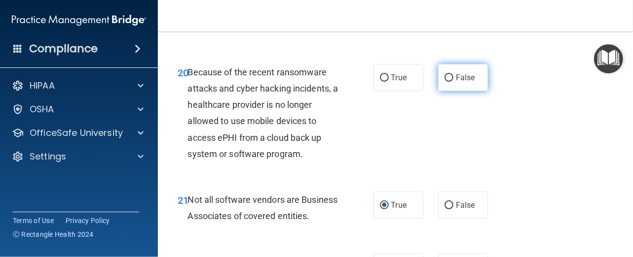
click at [446, 82] on input "False" at bounding box center [448, 77] width 9 height 7
radio input "true"
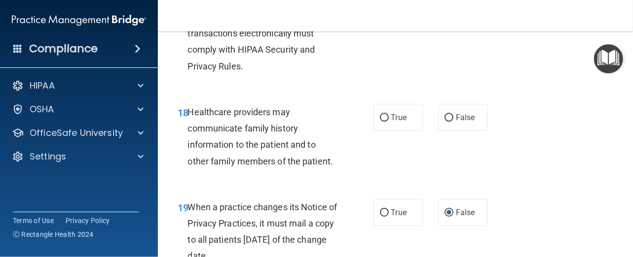
scroll to position [1771, 0]
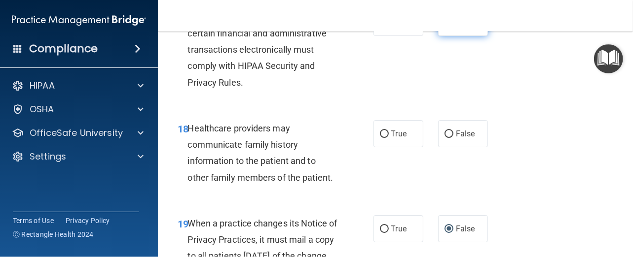
click at [445, 27] on input "False" at bounding box center [448, 22] width 9 height 7
radio input "true"
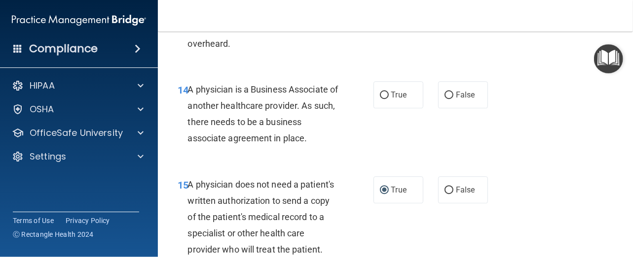
scroll to position [1377, 0]
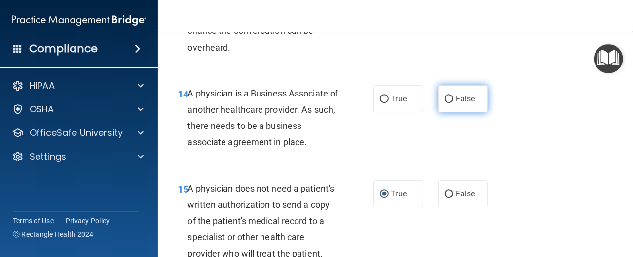
click at [444, 96] on input "False" at bounding box center [448, 99] width 9 height 7
radio input "true"
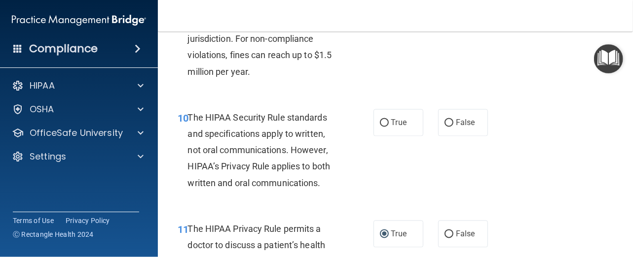
scroll to position [933, 0]
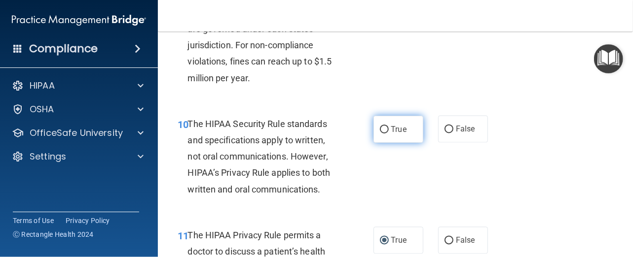
click at [383, 127] on input "True" at bounding box center [384, 129] width 9 height 7
radio input "true"
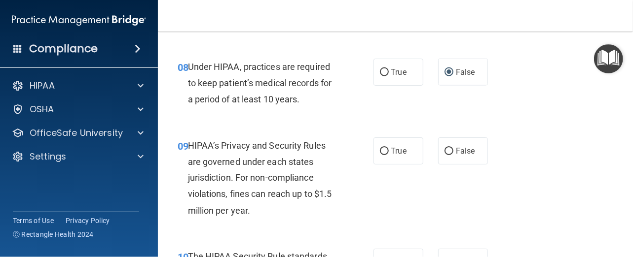
scroll to position [785, 0]
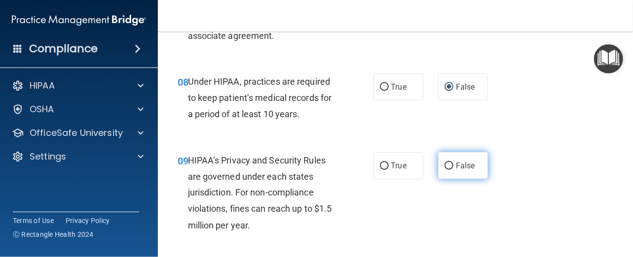
click at [448, 163] on input "False" at bounding box center [448, 166] width 9 height 7
radio input "true"
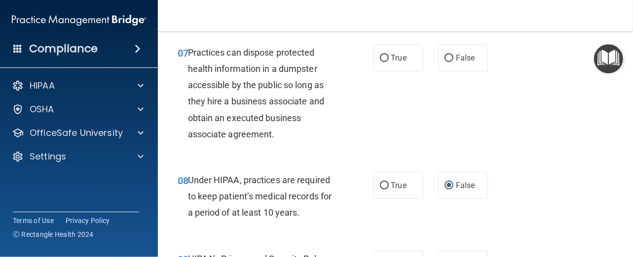
scroll to position [637, 0]
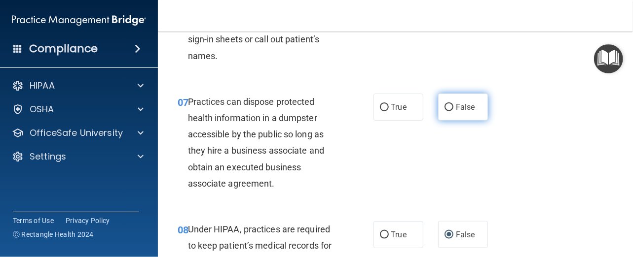
click at [445, 105] on input "False" at bounding box center [448, 107] width 9 height 7
radio input "true"
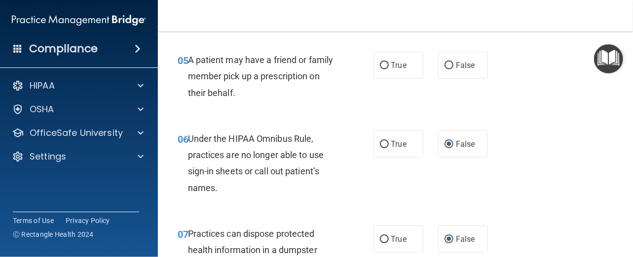
scroll to position [489, 0]
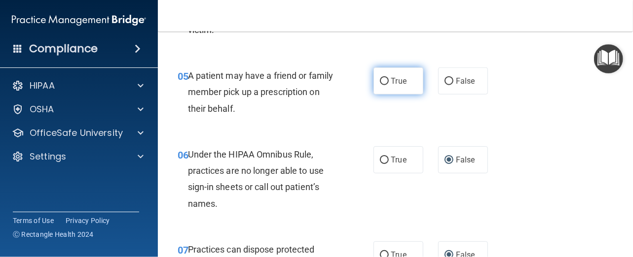
click at [380, 79] on input "True" at bounding box center [384, 81] width 9 height 7
radio input "true"
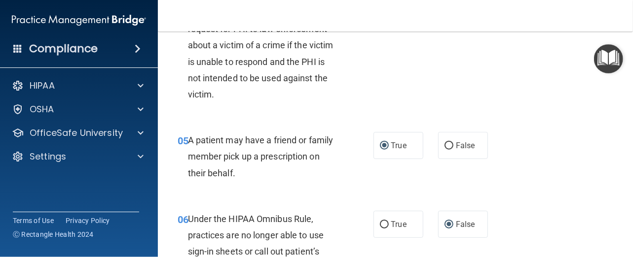
scroll to position [341, 0]
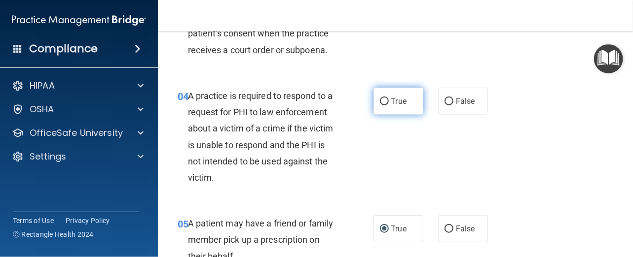
click at [381, 99] on input "True" at bounding box center [384, 101] width 9 height 7
radio input "true"
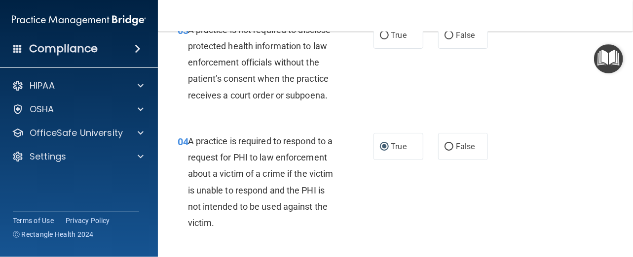
scroll to position [243, 0]
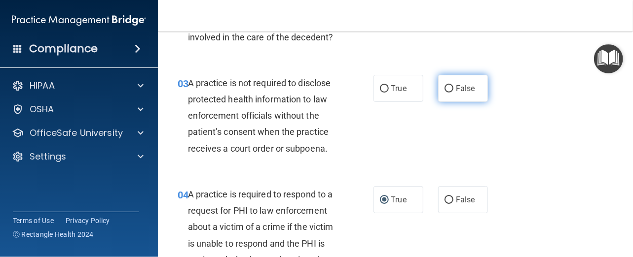
click at [446, 85] on input "False" at bounding box center [448, 88] width 9 height 7
radio input "true"
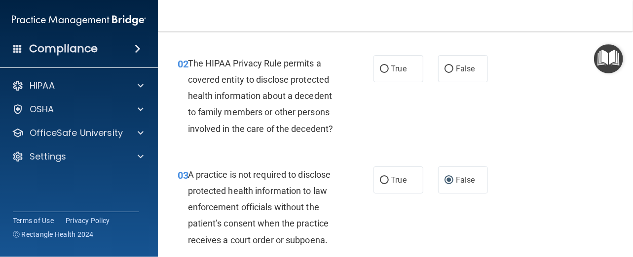
scroll to position [144, 0]
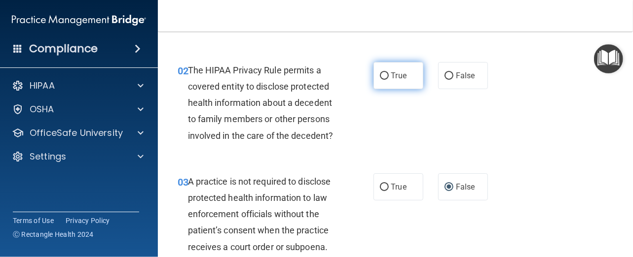
click at [380, 76] on input "True" at bounding box center [384, 75] width 9 height 7
radio input "true"
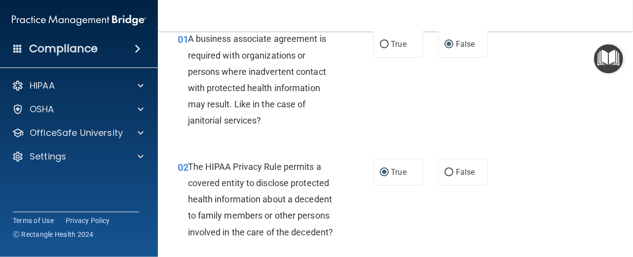
scroll to position [45, 0]
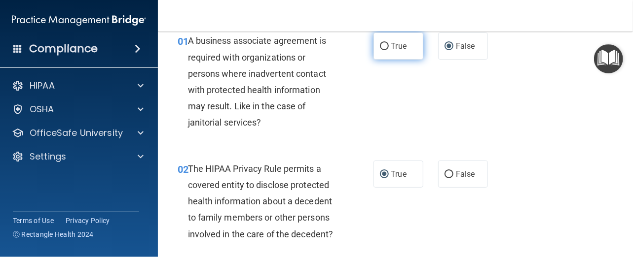
click at [382, 44] on input "True" at bounding box center [384, 46] width 9 height 7
radio input "true"
radio input "false"
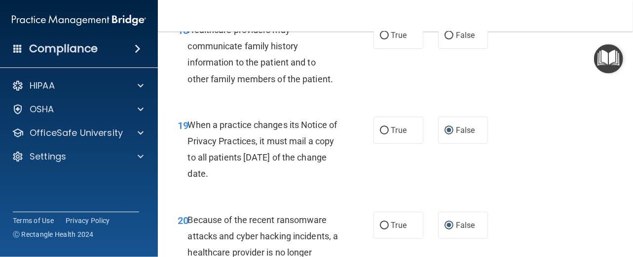
scroll to position [1821, 0]
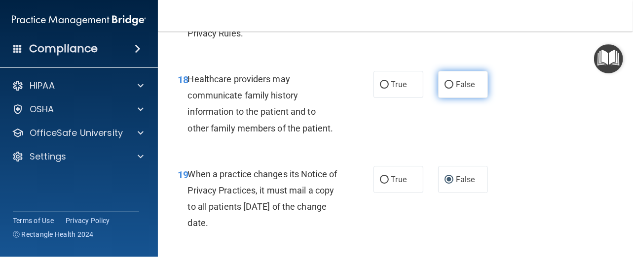
click at [447, 89] on input "False" at bounding box center [448, 84] width 9 height 7
radio input "true"
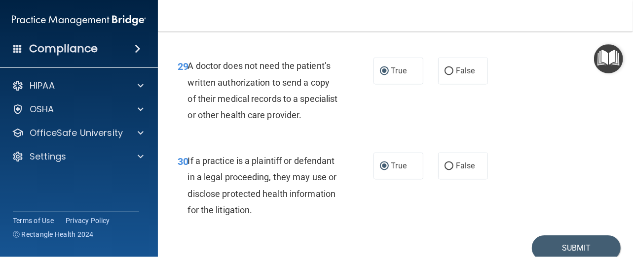
scroll to position [2955, 0]
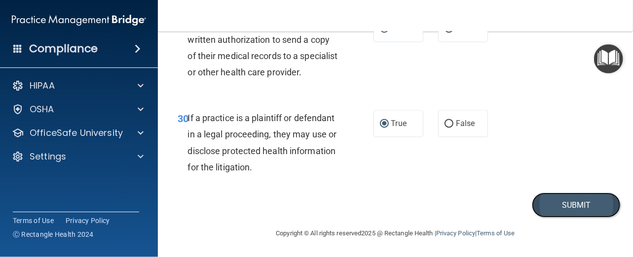
click at [549, 204] on button "Submit" at bounding box center [576, 205] width 89 height 25
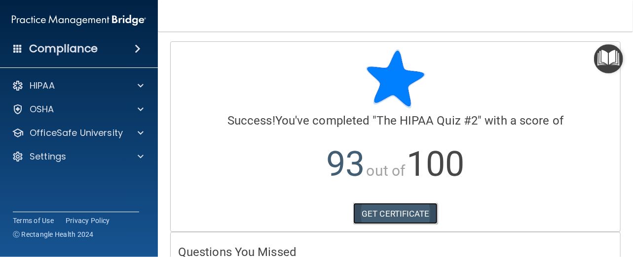
click at [376, 214] on link "GET CERTIFICATE" at bounding box center [395, 214] width 84 height 22
click at [601, 58] on img "Open Resource Center" at bounding box center [608, 58] width 29 height 29
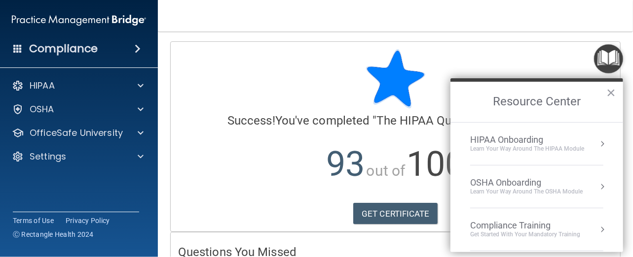
click at [533, 223] on div "Compliance Training" at bounding box center [525, 225] width 110 height 11
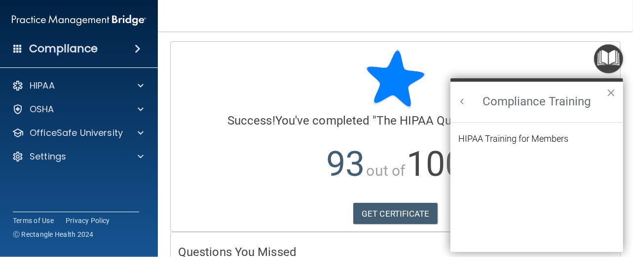
click at [461, 103] on button "Back to Resource Center Home" at bounding box center [462, 102] width 10 height 10
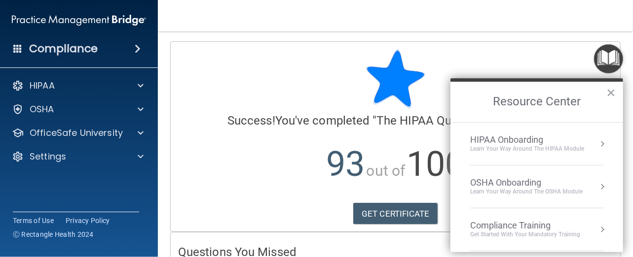
click at [597, 143] on button "Resource Center" at bounding box center [602, 144] width 10 height 10
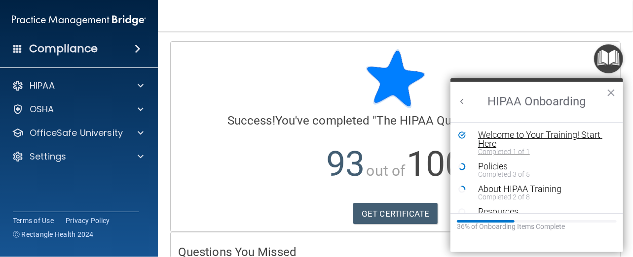
click at [586, 135] on div "Welcome to Your Training! Start Here" at bounding box center [540, 140] width 124 height 18
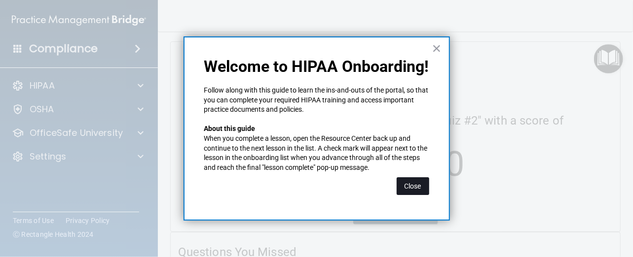
click at [410, 186] on button "Close" at bounding box center [412, 187] width 33 height 18
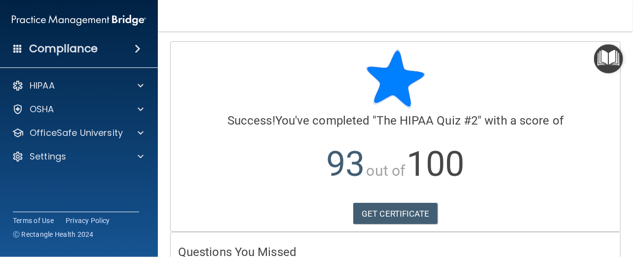
click at [608, 62] on img "Open Resource Center" at bounding box center [608, 58] width 29 height 29
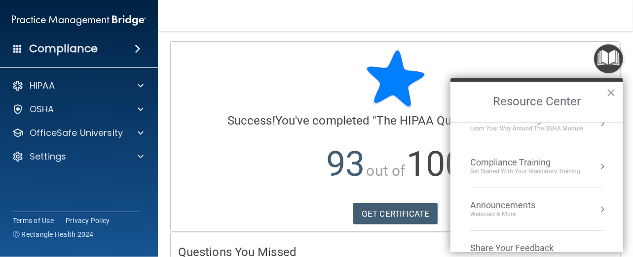
scroll to position [42, 0]
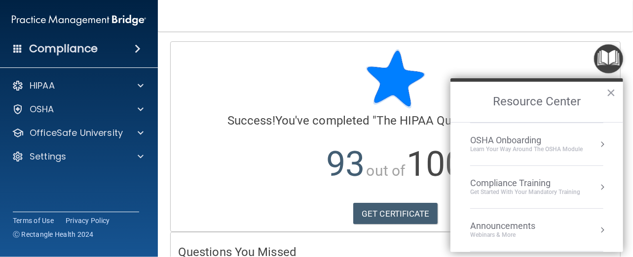
click at [558, 192] on div "Get Started with your mandatory training" at bounding box center [525, 192] width 110 height 8
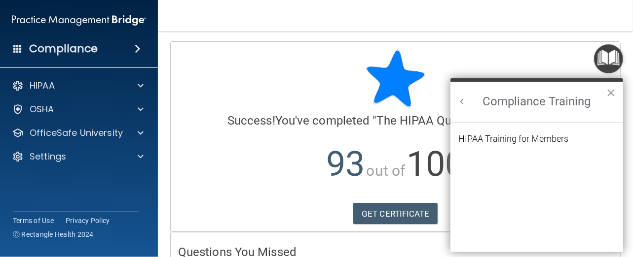
scroll to position [0, 0]
click at [536, 139] on div "HIPAA Training for Members" at bounding box center [513, 139] width 110 height 9
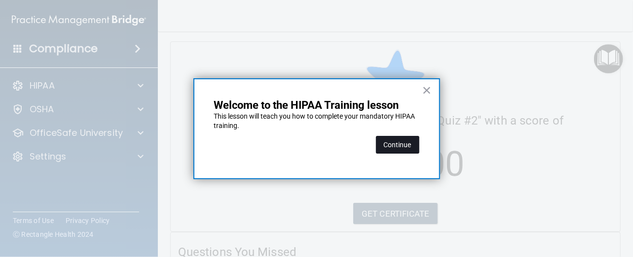
click at [397, 148] on button "Continue" at bounding box center [397, 145] width 43 height 18
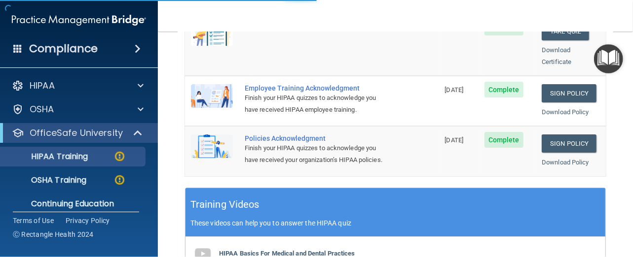
scroll to position [76, 0]
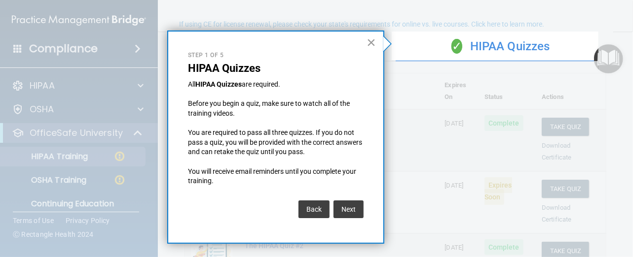
click at [368, 43] on button "×" at bounding box center [370, 43] width 9 height 16
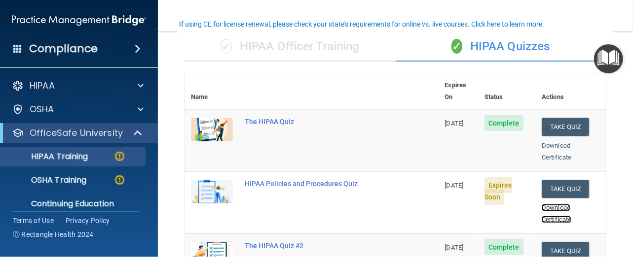
click at [554, 204] on link "Download Certificate" at bounding box center [556, 213] width 30 height 19
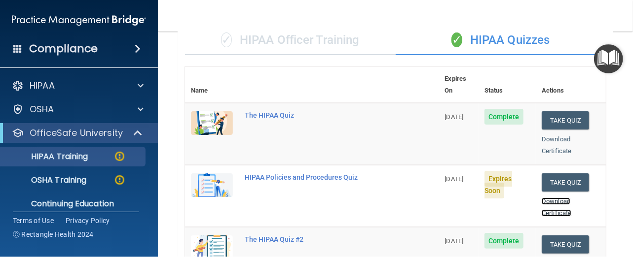
scroll to position [125, 0]
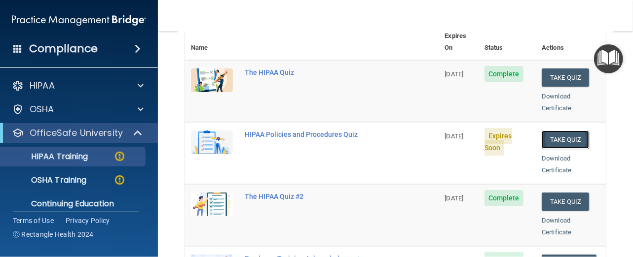
click at [549, 131] on button "Take Quiz" at bounding box center [564, 140] width 47 height 18
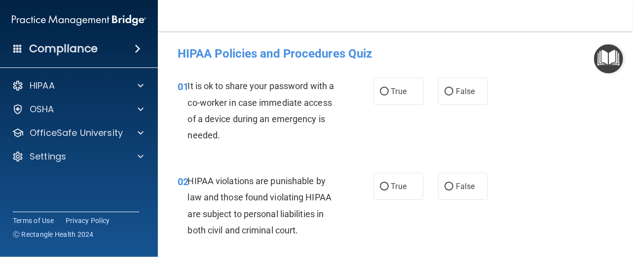
click at [603, 55] on img "Open Resource Center" at bounding box center [608, 58] width 29 height 29
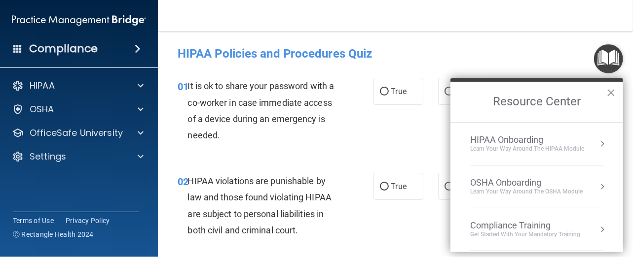
click at [537, 223] on div "Compliance Training" at bounding box center [525, 225] width 110 height 11
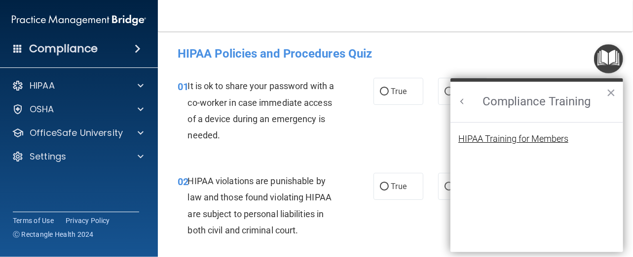
click at [534, 138] on div "HIPAA Training for Members" at bounding box center [513, 139] width 110 height 9
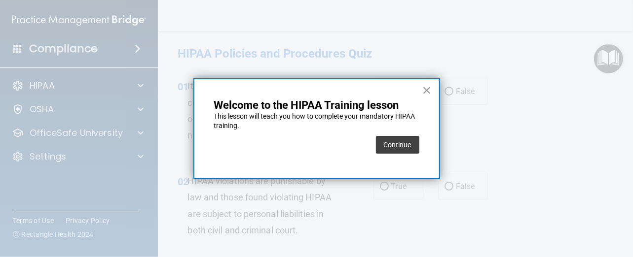
click at [426, 86] on button "×" at bounding box center [426, 90] width 9 height 16
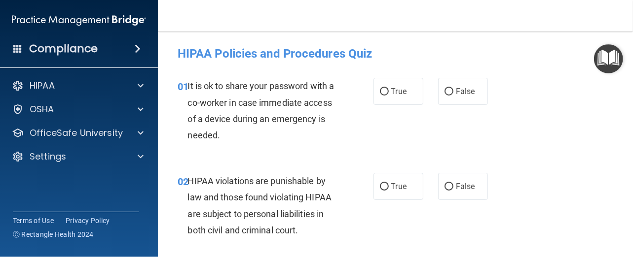
click at [607, 62] on img "Open Resource Center" at bounding box center [608, 58] width 29 height 29
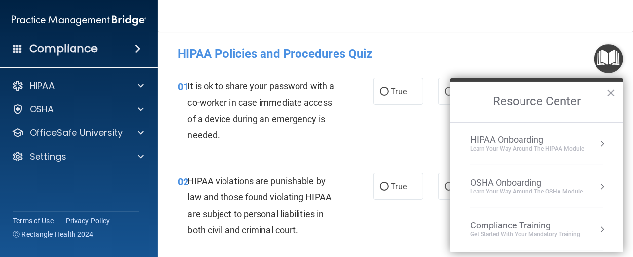
scroll to position [92, 0]
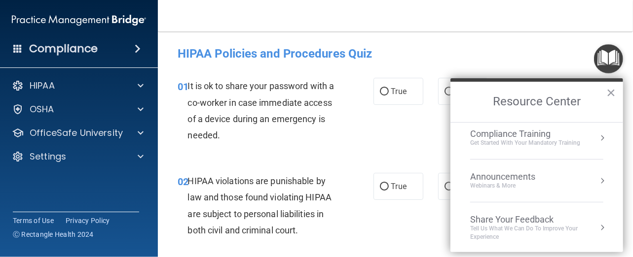
click at [538, 137] on div "Compliance Training" at bounding box center [525, 134] width 110 height 11
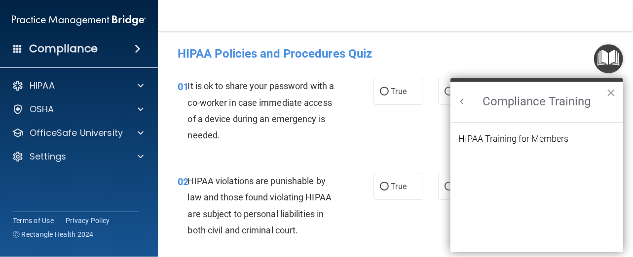
scroll to position [0, 0]
click at [461, 100] on button "Back to Resource Center Home" at bounding box center [462, 102] width 10 height 10
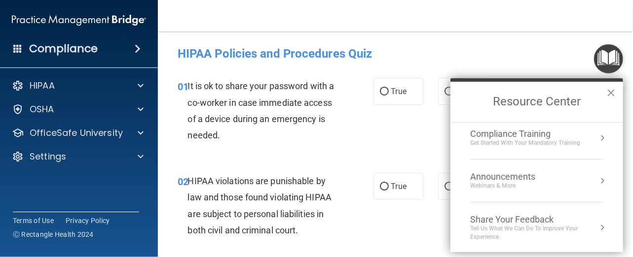
scroll to position [42, 0]
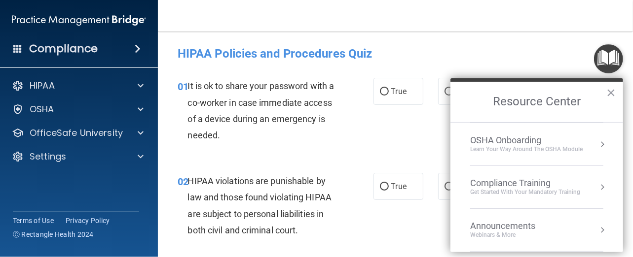
click at [553, 189] on div "Get Started with your mandatory training" at bounding box center [525, 192] width 110 height 8
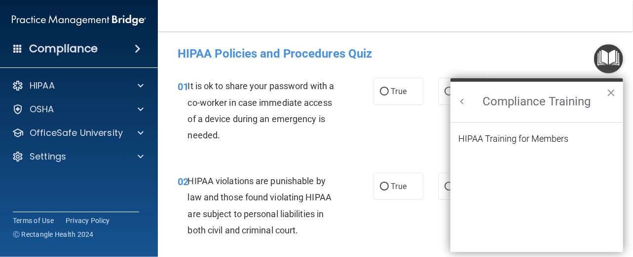
scroll to position [0, 0]
click at [538, 137] on div "HIPAA Training for Members" at bounding box center [513, 139] width 110 height 9
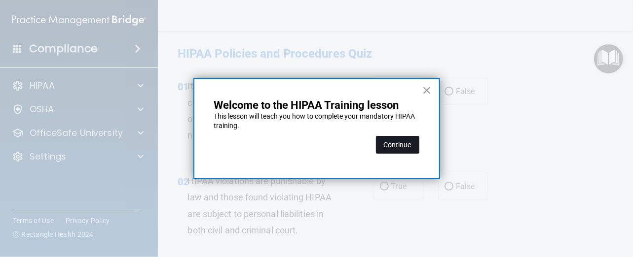
click at [402, 144] on button "Continue" at bounding box center [397, 145] width 43 height 18
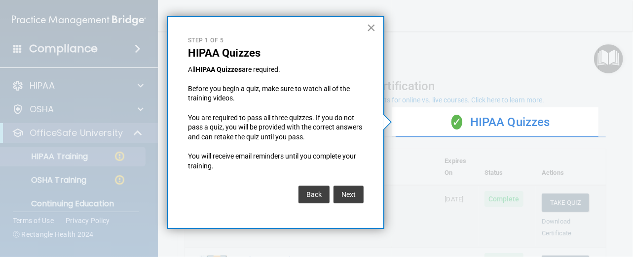
click at [375, 24] on button "×" at bounding box center [370, 28] width 9 height 16
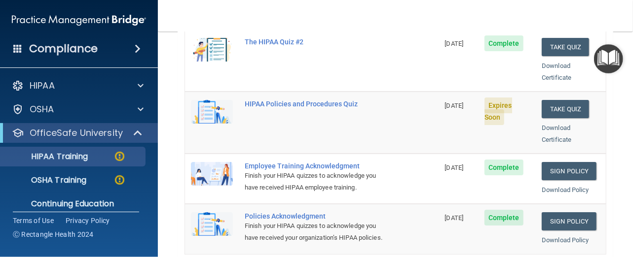
scroll to position [197, 0]
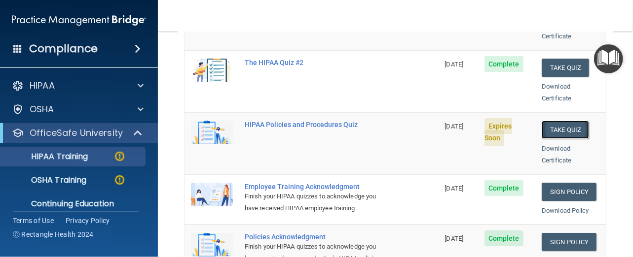
click at [569, 121] on button "Take Quiz" at bounding box center [564, 130] width 47 height 18
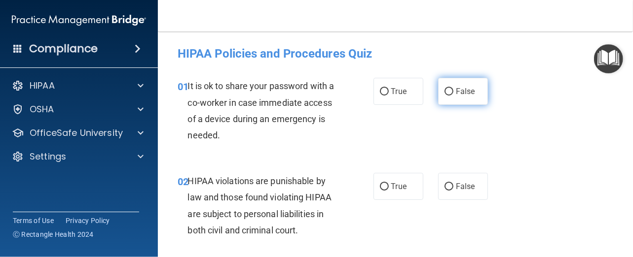
click at [444, 90] on input "False" at bounding box center [448, 91] width 9 height 7
radio input "true"
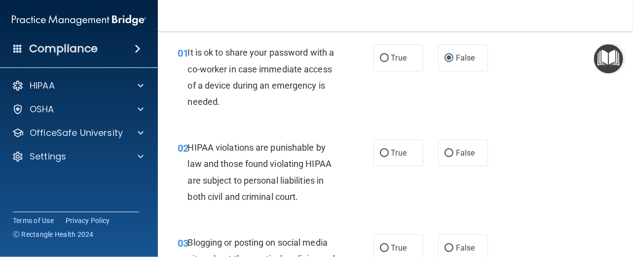
scroll to position [49, 0]
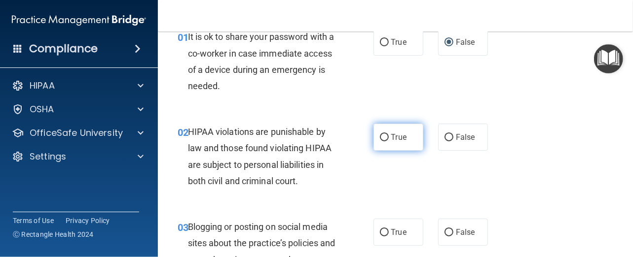
click at [380, 138] on input "True" at bounding box center [384, 137] width 9 height 7
radio input "true"
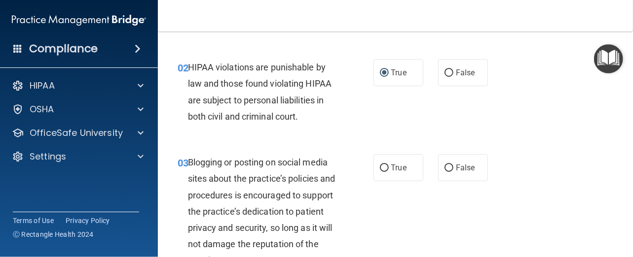
scroll to position [99, 0]
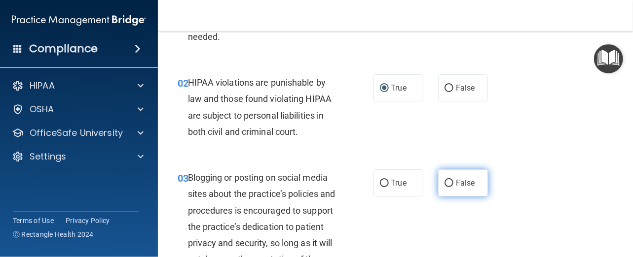
click at [444, 184] on input "False" at bounding box center [448, 183] width 9 height 7
radio input "true"
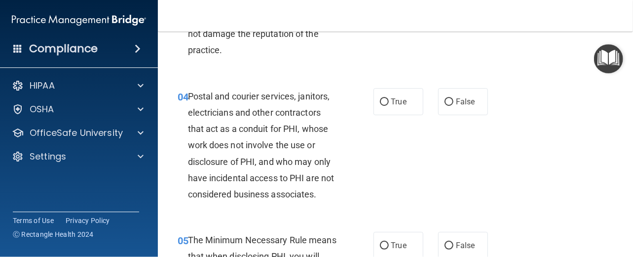
scroll to position [345, 0]
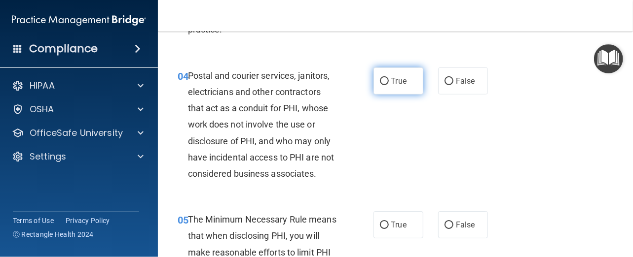
click at [383, 79] on input "True" at bounding box center [384, 81] width 9 height 7
radio input "true"
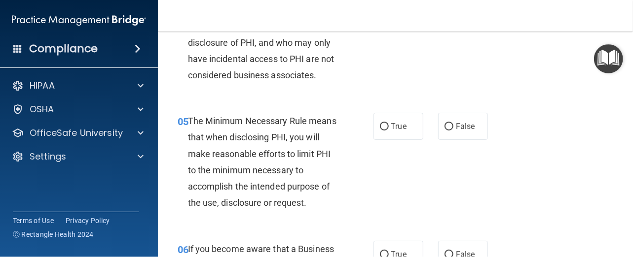
scroll to position [395, 0]
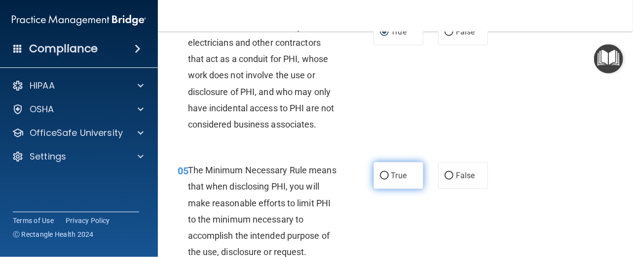
click at [382, 175] on input "True" at bounding box center [384, 176] width 9 height 7
radio input "true"
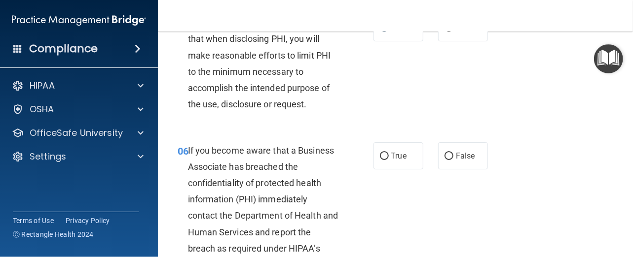
scroll to position [592, 0]
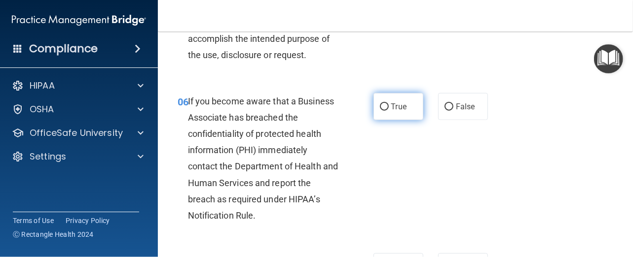
click at [382, 104] on input "True" at bounding box center [384, 107] width 9 height 7
radio input "true"
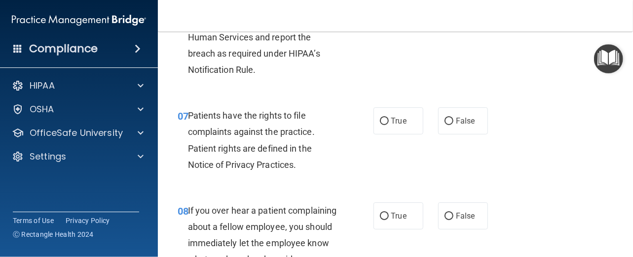
scroll to position [740, 0]
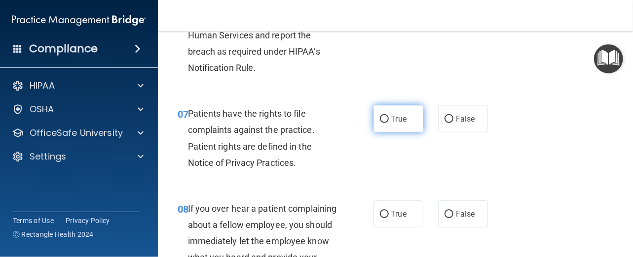
click at [381, 117] on input "True" at bounding box center [384, 119] width 9 height 7
radio input "true"
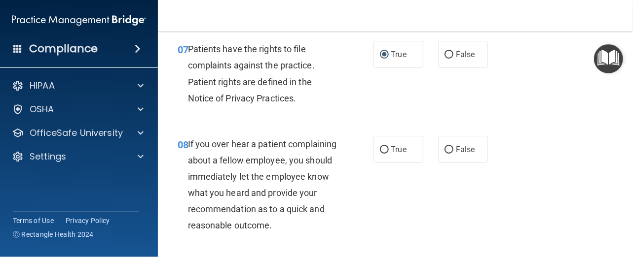
scroll to position [789, 0]
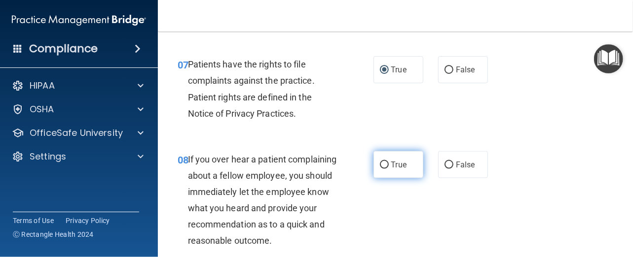
click at [383, 168] on input "True" at bounding box center [384, 165] width 9 height 7
radio input "true"
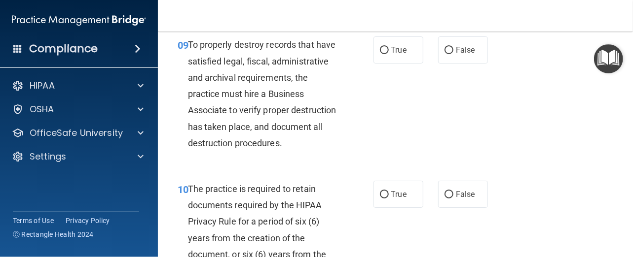
scroll to position [1036, 0]
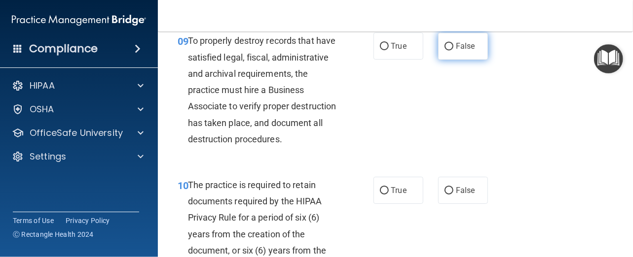
click at [446, 50] on input "False" at bounding box center [448, 46] width 9 height 7
radio input "true"
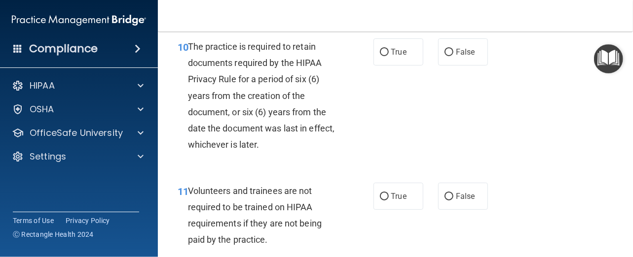
scroll to position [1184, 0]
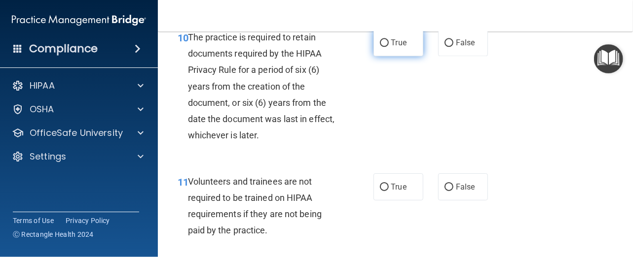
click at [381, 47] on input "True" at bounding box center [384, 42] width 9 height 7
radio input "true"
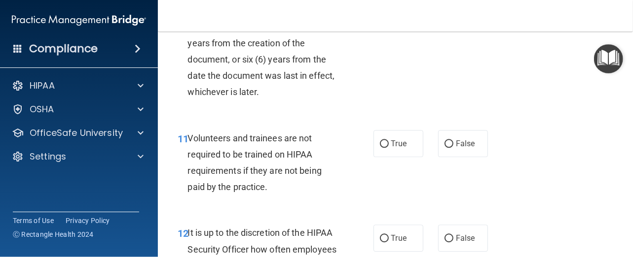
scroll to position [1282, 0]
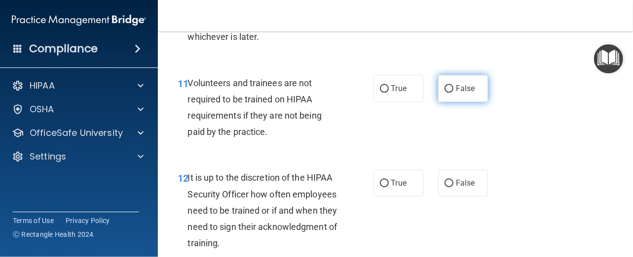
click at [444, 93] on input "False" at bounding box center [448, 88] width 9 height 7
radio input "true"
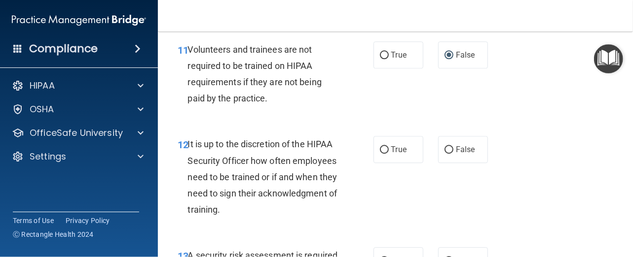
scroll to position [1331, 0]
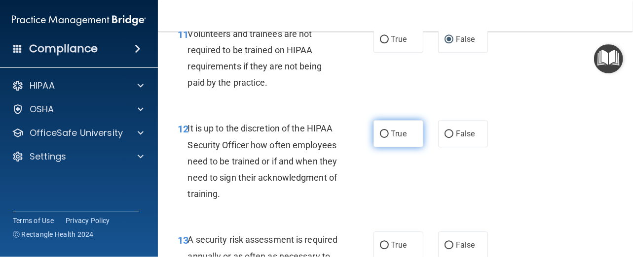
click at [382, 138] on input "True" at bounding box center [384, 134] width 9 height 7
radio input "true"
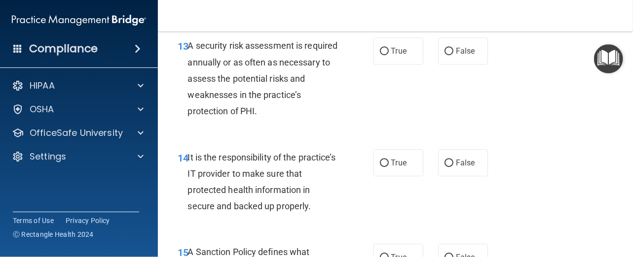
scroll to position [1529, 0]
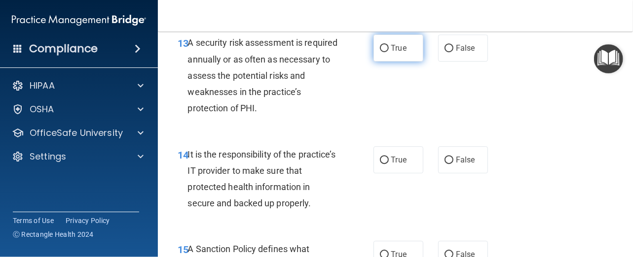
click at [380, 52] on input "True" at bounding box center [384, 48] width 9 height 7
radio input "true"
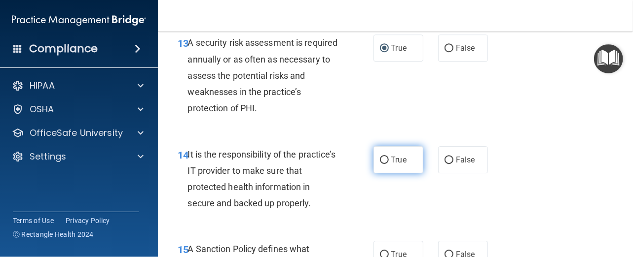
click at [381, 164] on input "True" at bounding box center [384, 160] width 9 height 7
radio input "true"
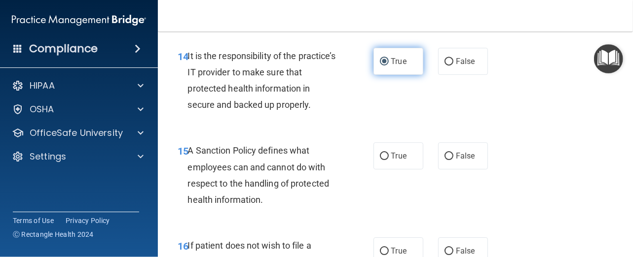
scroll to position [1726, 0]
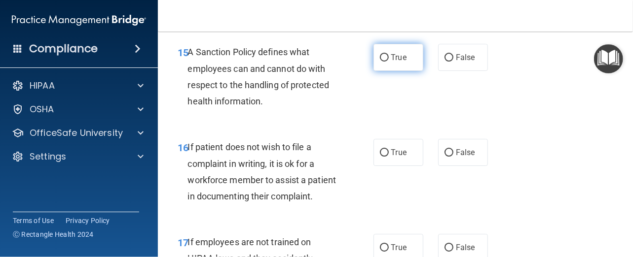
click at [381, 62] on input "True" at bounding box center [384, 57] width 9 height 7
radio input "true"
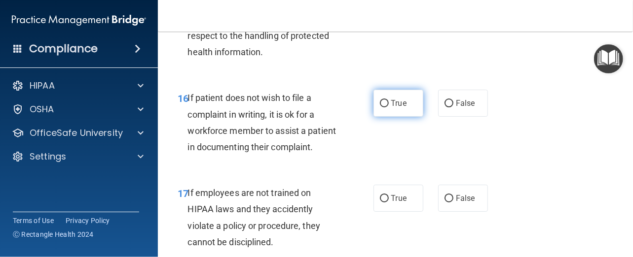
click at [380, 108] on input "True" at bounding box center [384, 103] width 9 height 7
radio input "true"
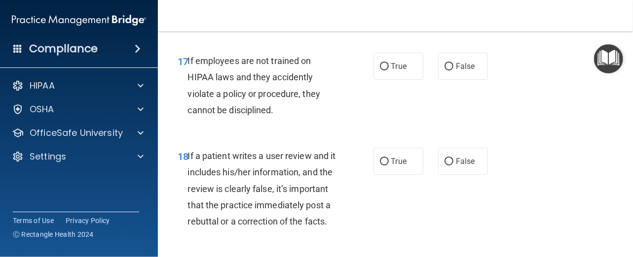
scroll to position [1923, 0]
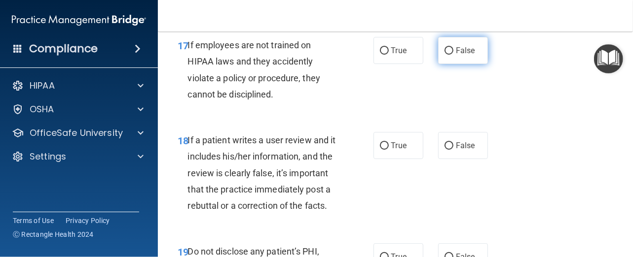
click at [444, 55] on input "False" at bounding box center [448, 50] width 9 height 7
radio input "true"
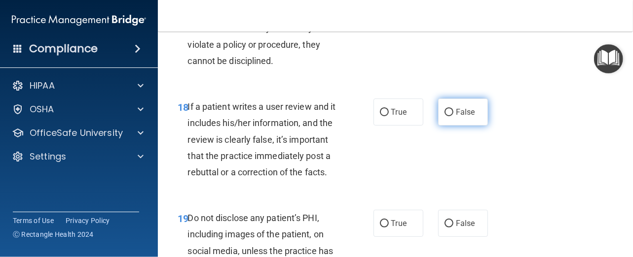
scroll to position [1973, 0]
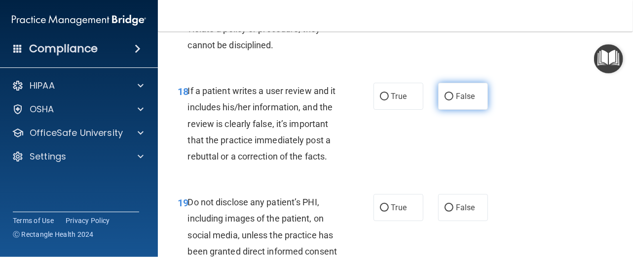
click at [447, 101] on input "False" at bounding box center [448, 96] width 9 height 7
radio input "true"
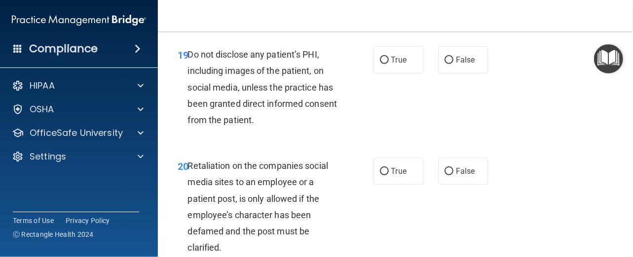
scroll to position [2170, 0]
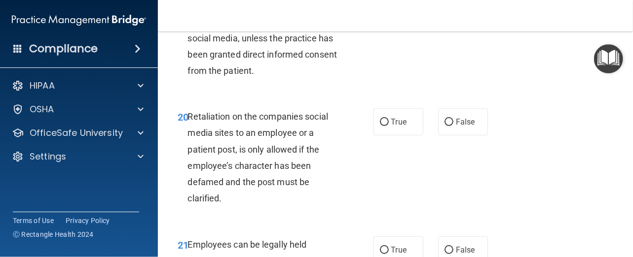
click at [380, 15] on input "True" at bounding box center [384, 10] width 9 height 7
radio input "true"
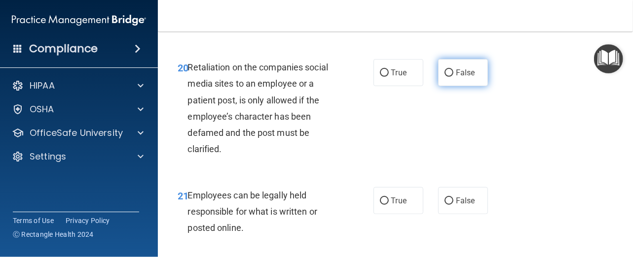
click at [448, 77] on input "False" at bounding box center [448, 73] width 9 height 7
radio input "true"
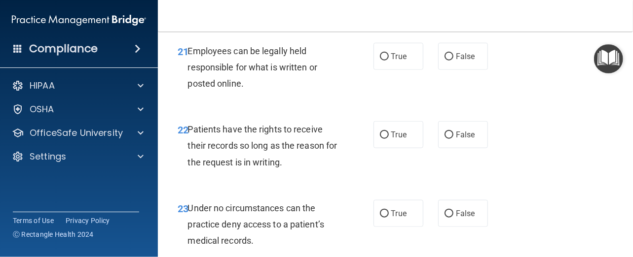
scroll to position [2367, 0]
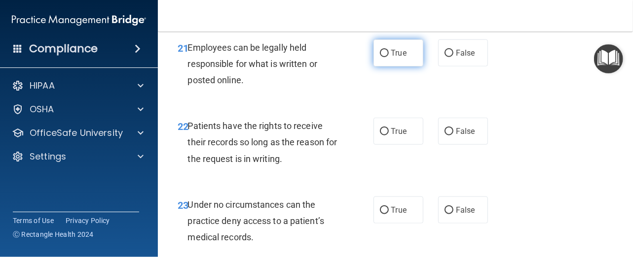
click at [380, 57] on input "True" at bounding box center [384, 53] width 9 height 7
radio input "true"
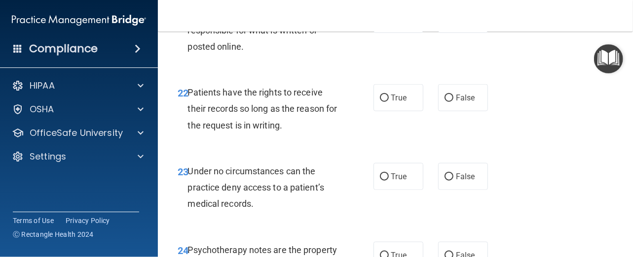
scroll to position [2416, 0]
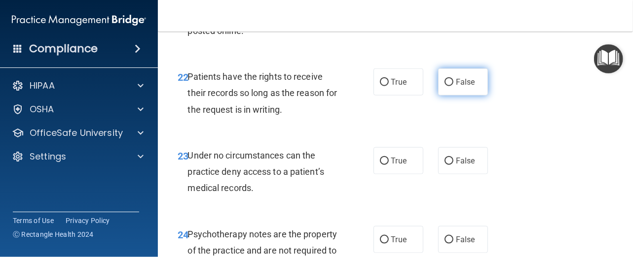
click at [444, 86] on input "False" at bounding box center [448, 82] width 9 height 7
radio input "true"
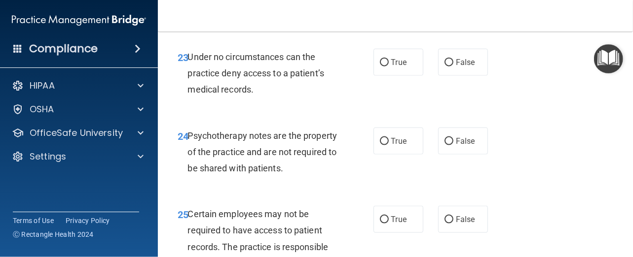
scroll to position [2564, 0]
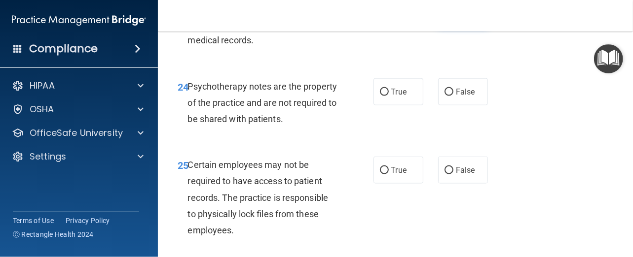
click at [447, 17] on input "False" at bounding box center [448, 13] width 9 height 7
radio input "true"
click at [380, 96] on input "True" at bounding box center [384, 92] width 9 height 7
radio input "true"
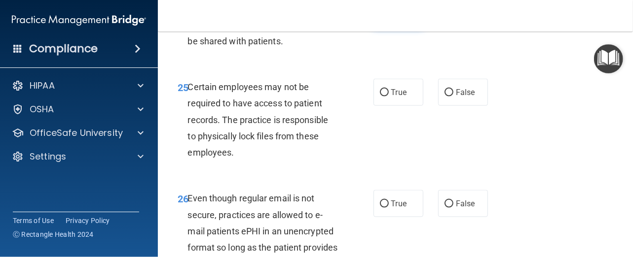
scroll to position [2712, 0]
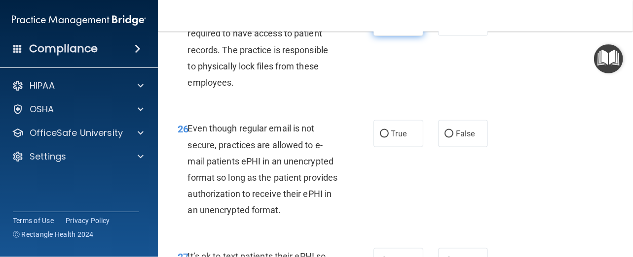
click at [382, 27] on input "True" at bounding box center [384, 22] width 9 height 7
radio input "true"
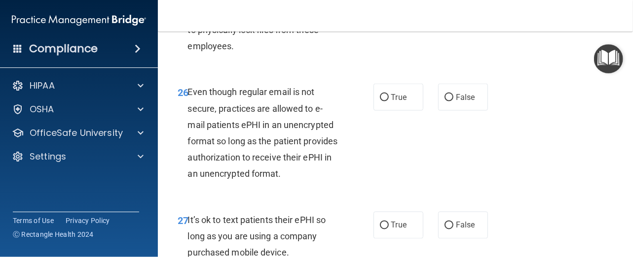
scroll to position [2762, 0]
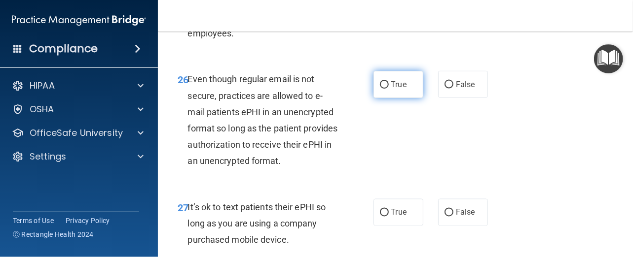
click at [380, 89] on input "True" at bounding box center [384, 84] width 9 height 7
radio input "true"
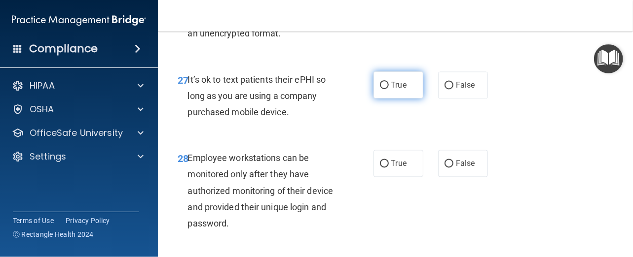
scroll to position [2909, 0]
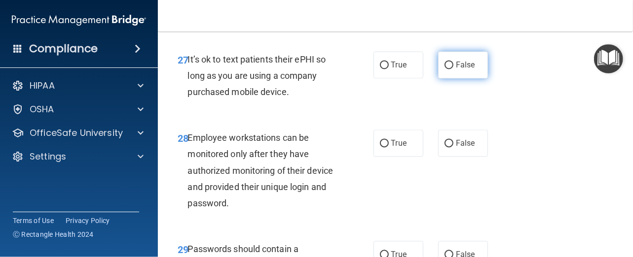
click at [446, 69] on input "False" at bounding box center [448, 65] width 9 height 7
radio input "true"
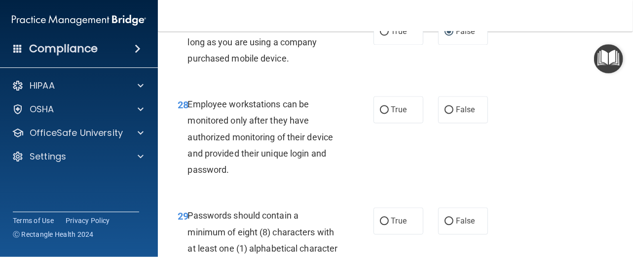
scroll to position [2959, 0]
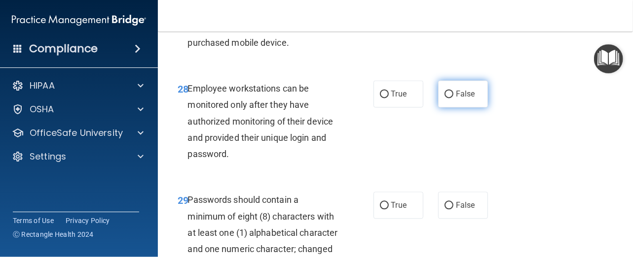
click at [447, 98] on input "False" at bounding box center [448, 94] width 9 height 7
radio input "true"
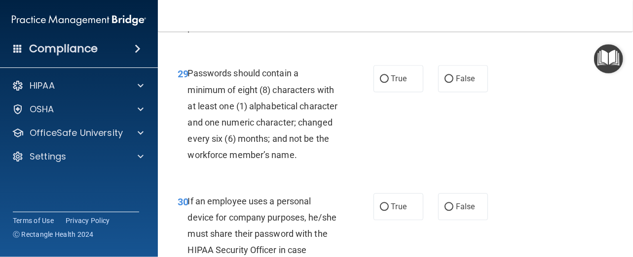
scroll to position [3107, 0]
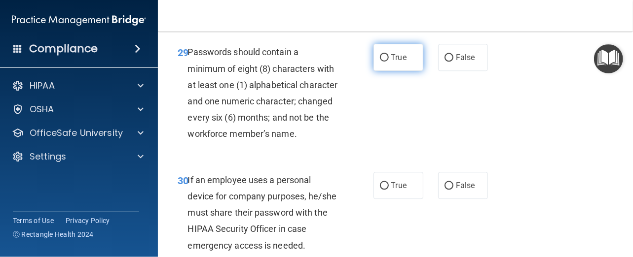
click at [380, 62] on input "True" at bounding box center [384, 57] width 9 height 7
radio input "true"
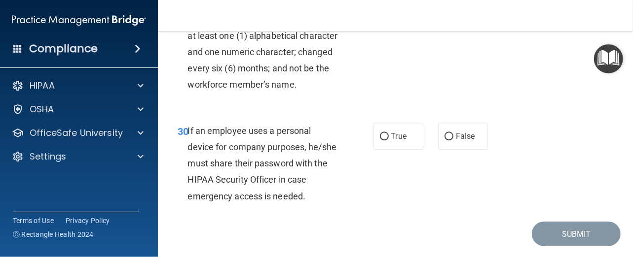
scroll to position [3205, 0]
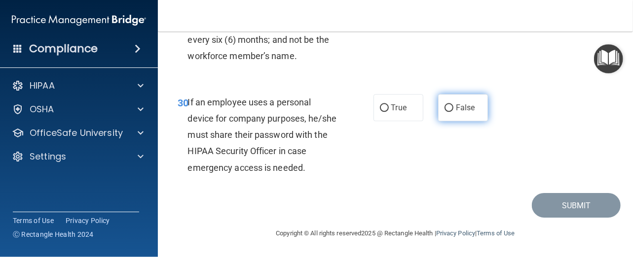
click at [446, 112] on input "False" at bounding box center [448, 108] width 9 height 7
radio input "true"
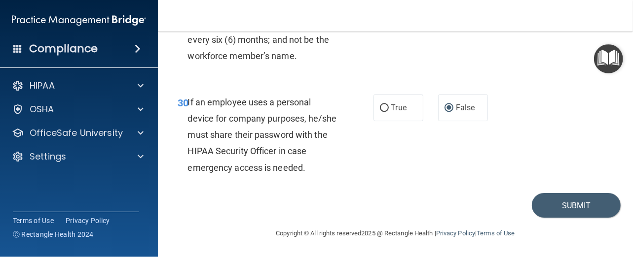
scroll to position [3267, 0]
click at [563, 213] on button "Submit" at bounding box center [576, 205] width 89 height 25
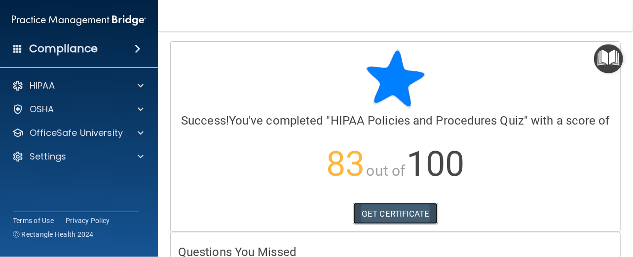
click at [395, 223] on link "GET CERTIFICATE" at bounding box center [395, 214] width 84 height 22
click at [607, 55] on img "Open Resource Center" at bounding box center [608, 58] width 29 height 29
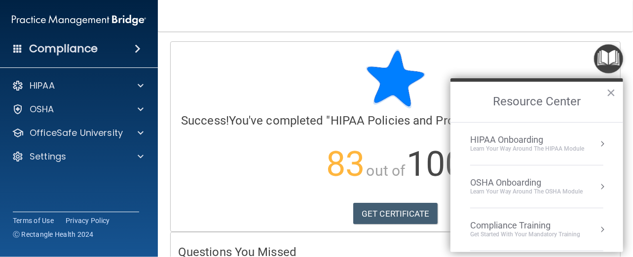
click at [541, 228] on div "Compliance Training" at bounding box center [525, 225] width 110 height 11
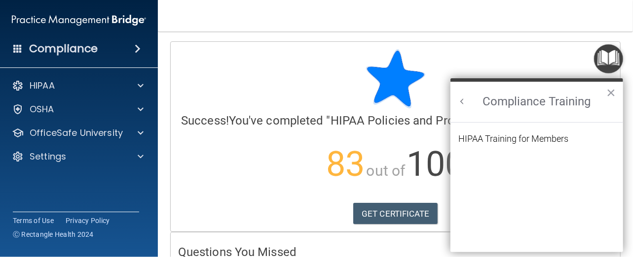
click at [462, 103] on button "Back to Resource Center Home" at bounding box center [462, 102] width 10 height 10
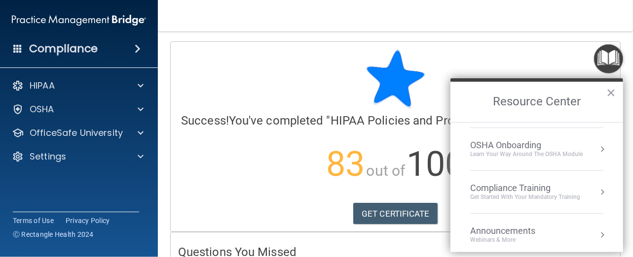
scroll to position [92, 0]
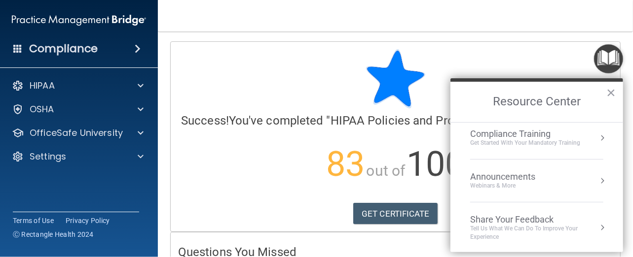
click at [546, 140] on div "Get Started with your mandatory training" at bounding box center [525, 143] width 110 height 8
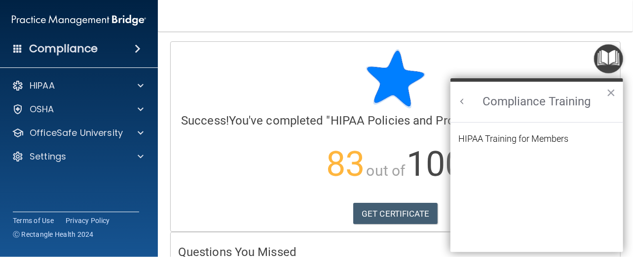
scroll to position [0, 0]
click at [543, 139] on div "HIPAA Training for Members" at bounding box center [513, 139] width 110 height 9
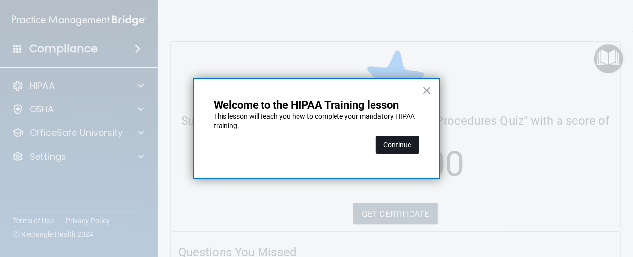
click at [393, 144] on button "Continue" at bounding box center [397, 145] width 43 height 18
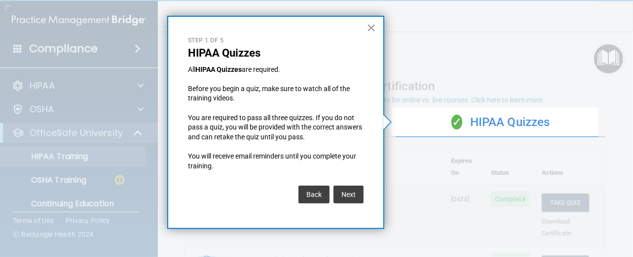
click at [368, 24] on button "×" at bounding box center [370, 28] width 9 height 16
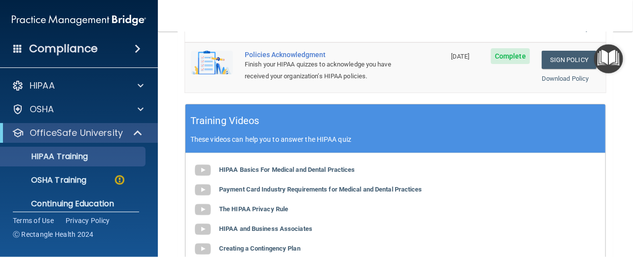
scroll to position [478, 0]
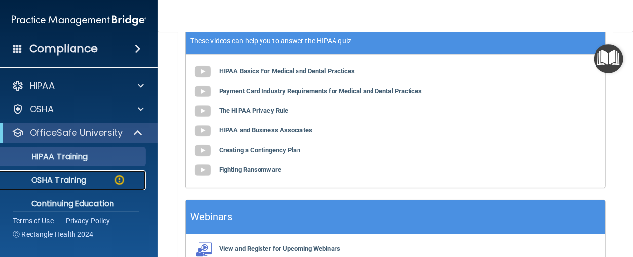
click at [85, 180] on p "OSHA Training" at bounding box center [46, 181] width 80 height 10
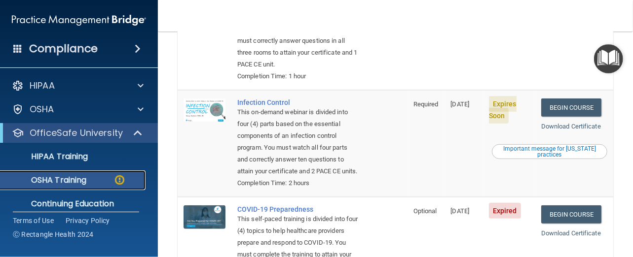
scroll to position [323, 0]
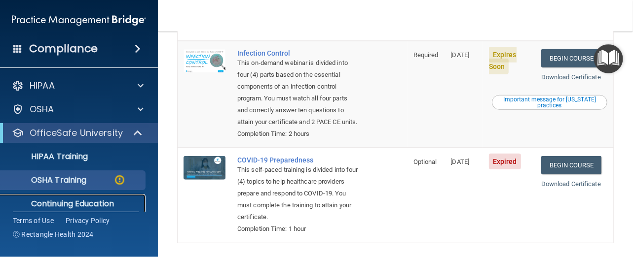
click at [101, 203] on p "Continuing Education" at bounding box center [73, 204] width 135 height 10
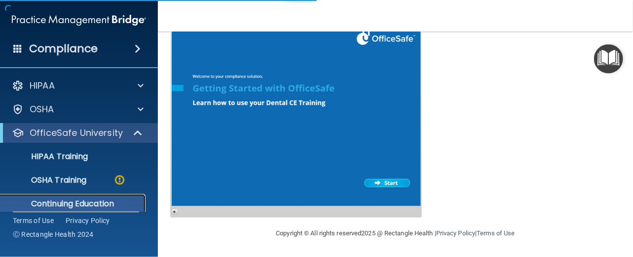
scroll to position [233, 0]
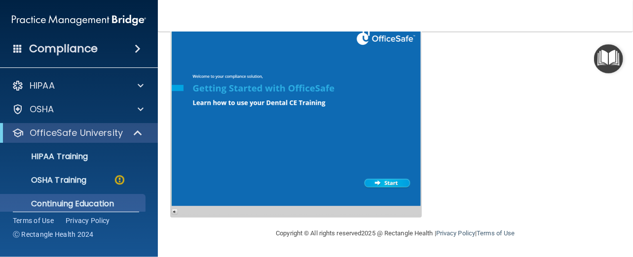
click at [389, 180] on div at bounding box center [295, 115] width 251 height 205
click at [91, 180] on div "OSHA Training" at bounding box center [73, 181] width 135 height 10
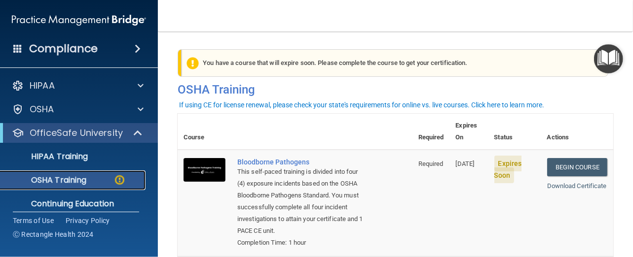
scroll to position [49, 0]
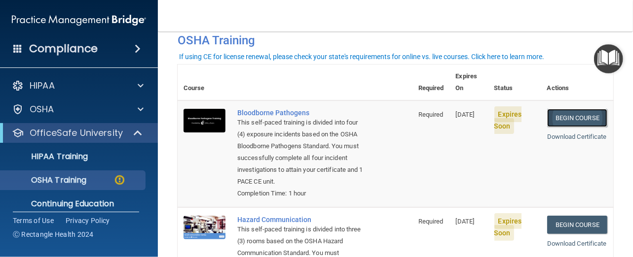
click at [556, 109] on link "Begin Course" at bounding box center [577, 118] width 60 height 18
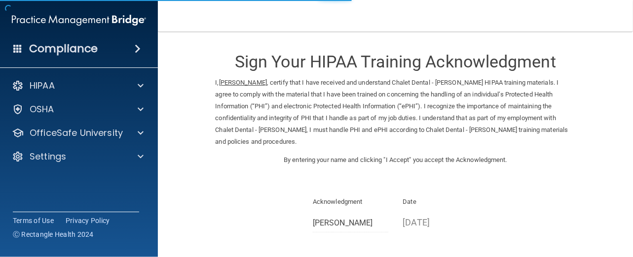
scroll to position [99, 0]
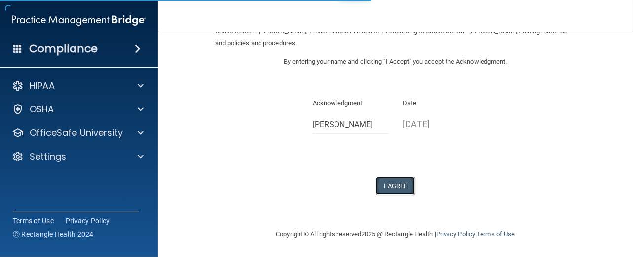
click at [396, 186] on button "I Agree" at bounding box center [395, 186] width 39 height 18
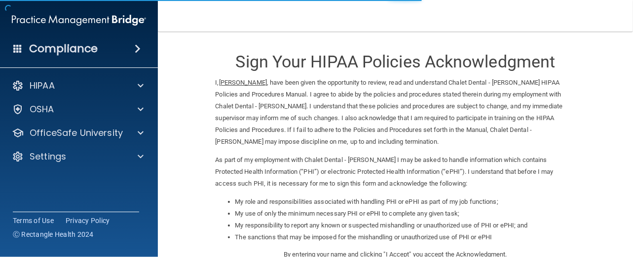
scroll to position [194, 0]
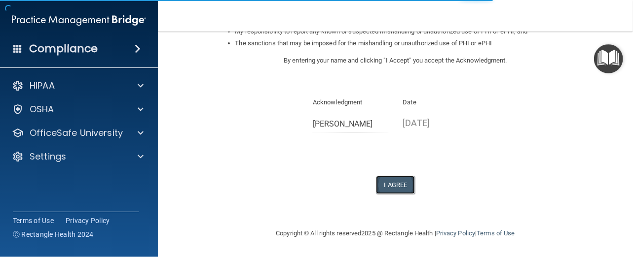
click at [385, 186] on button "I Agree" at bounding box center [395, 185] width 39 height 18
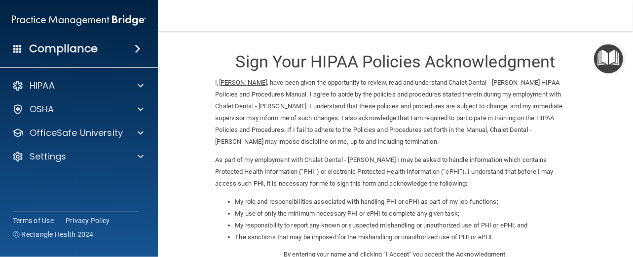
scroll to position [233, 0]
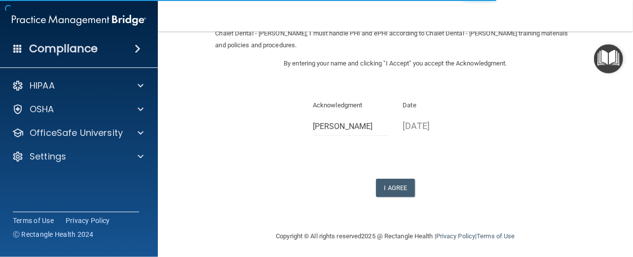
scroll to position [99, 0]
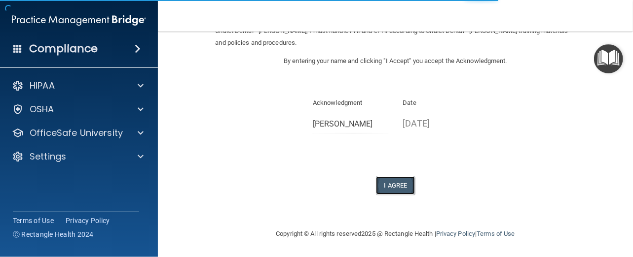
click at [385, 185] on button "I Agree" at bounding box center [395, 186] width 39 height 18
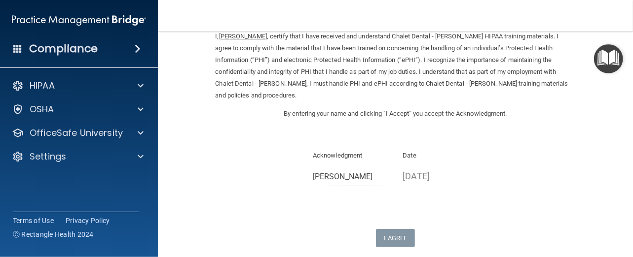
scroll to position [0, 0]
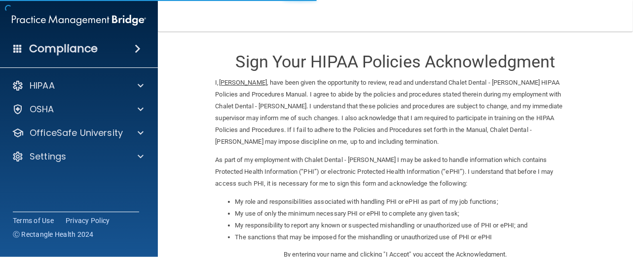
scroll to position [194, 0]
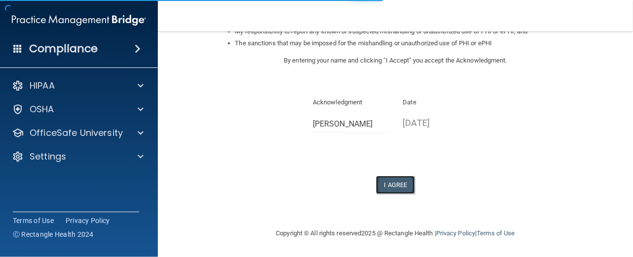
click at [390, 187] on button "I Agree" at bounding box center [395, 185] width 39 height 18
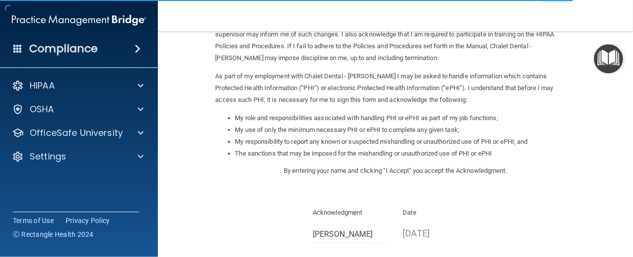
scroll to position [0, 0]
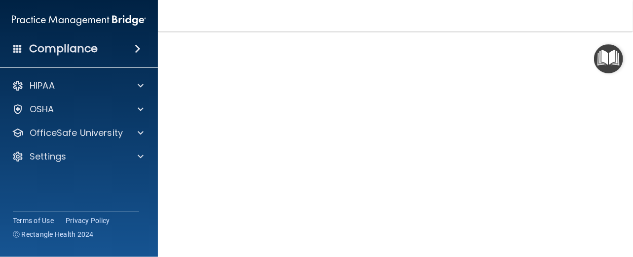
scroll to position [77, 0]
click at [608, 57] on img "Open Resource Center" at bounding box center [608, 58] width 29 height 29
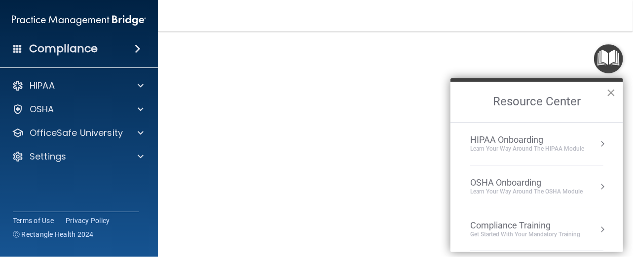
click at [613, 92] on button "×" at bounding box center [610, 93] width 9 height 16
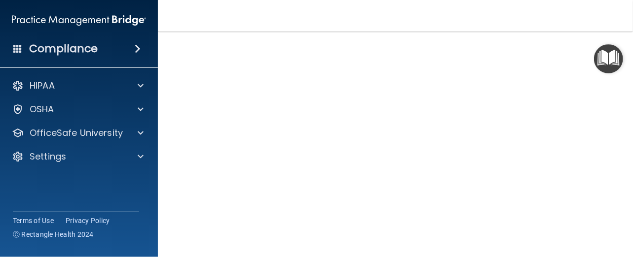
click at [120, 170] on div "HIPAA Documents and Policies Report an Incident Business Associates Emergency P…" at bounding box center [79, 123] width 158 height 103
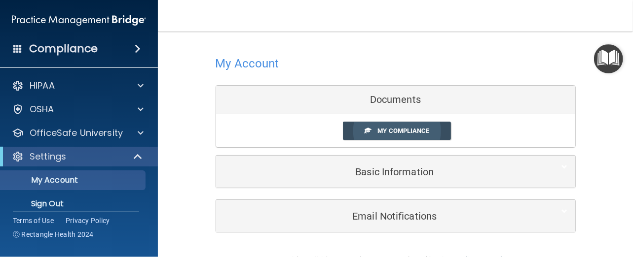
click at [392, 130] on span "My Compliance" at bounding box center [403, 130] width 52 height 7
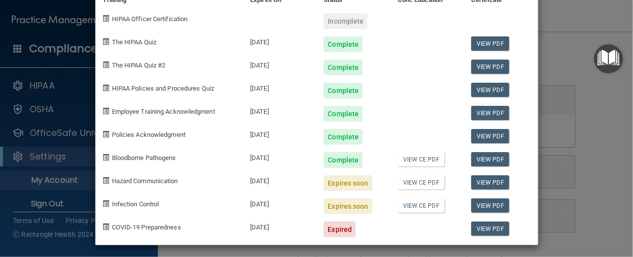
scroll to position [53, 0]
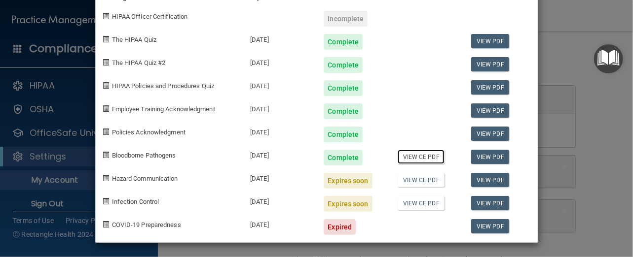
click at [421, 152] on link "View CE PDF" at bounding box center [420, 157] width 47 height 14
click at [485, 156] on link "View PDF" at bounding box center [490, 157] width 38 height 14
click at [347, 17] on div "Incomplete" at bounding box center [345, 19] width 44 height 16
click at [103, 179] on span at bounding box center [106, 178] width 6 height 6
click at [137, 176] on span "Hazard Communication" at bounding box center [145, 178] width 66 height 7
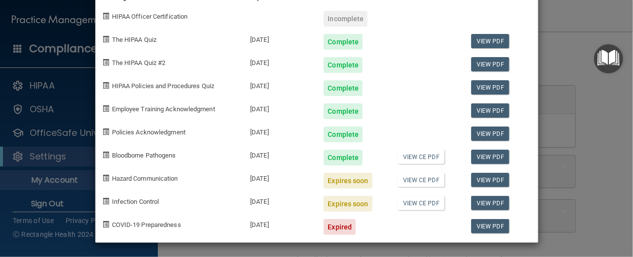
click at [582, 236] on div "[PERSON_NAME] Compliance Training Expires On Status Cont. Education Certificate…" at bounding box center [316, 128] width 633 height 257
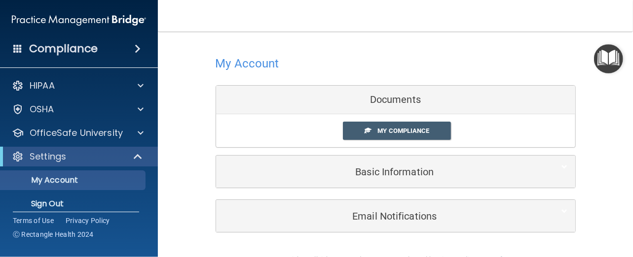
click at [608, 64] on img "Open Resource Center" at bounding box center [608, 58] width 29 height 29
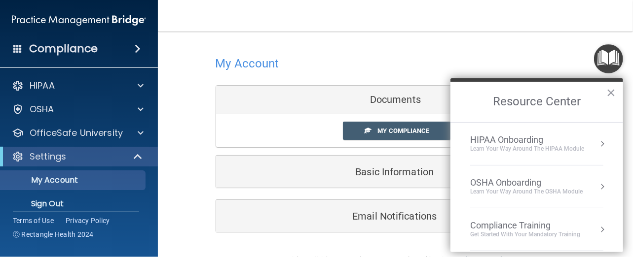
click at [539, 227] on div "Compliance Training" at bounding box center [525, 225] width 110 height 11
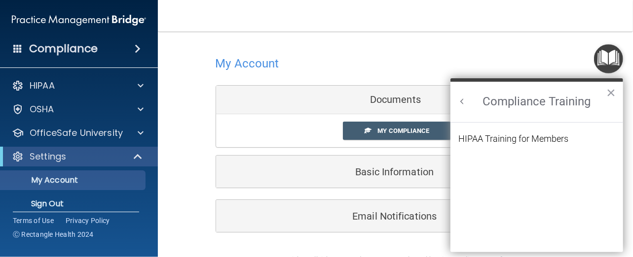
scroll to position [0, 0]
click at [506, 133] on ol "HIPAA Training for Members" at bounding box center [536, 188] width 157 height 131
click at [507, 138] on div "HIPAA Training for Members" at bounding box center [513, 139] width 110 height 9
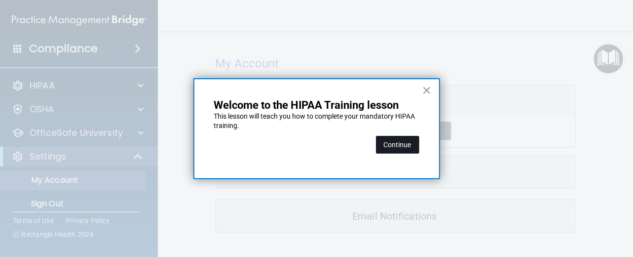
click at [393, 145] on button "Continue" at bounding box center [397, 145] width 43 height 18
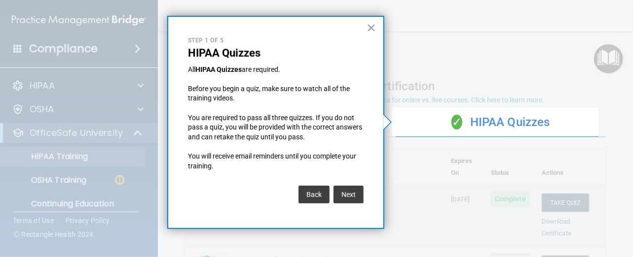
click at [370, 30] on button "×" at bounding box center [370, 28] width 9 height 16
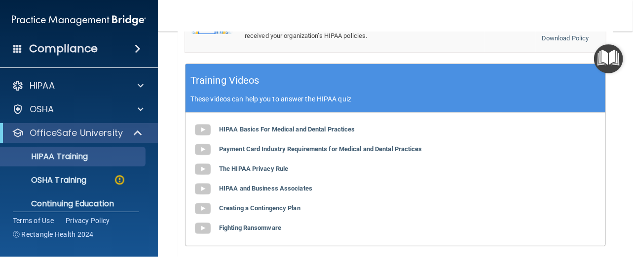
scroll to position [330, 0]
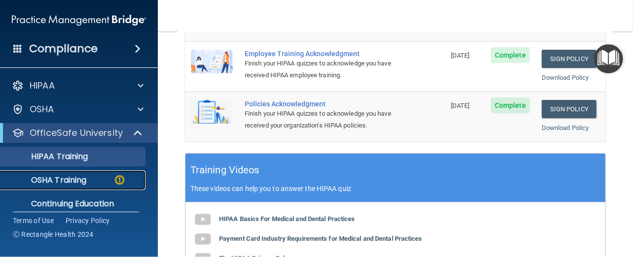
click at [71, 176] on p "OSHA Training" at bounding box center [46, 181] width 80 height 10
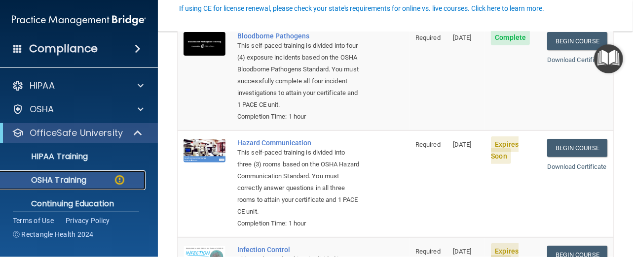
scroll to position [133, 0]
